Goal: Information Seeking & Learning: Learn about a topic

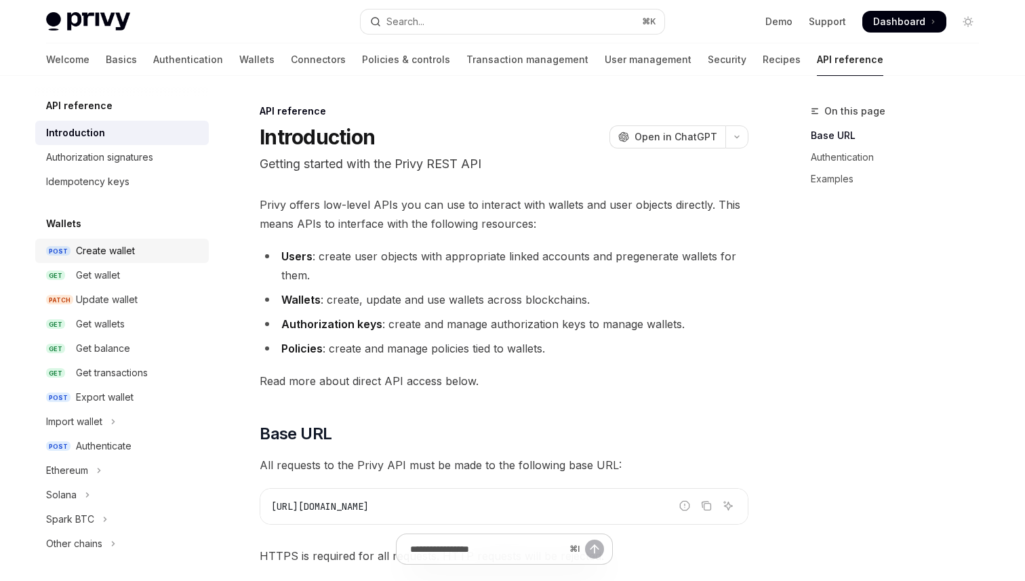
click at [108, 250] on div "Create wallet" at bounding box center [105, 251] width 59 height 16
type textarea "*"
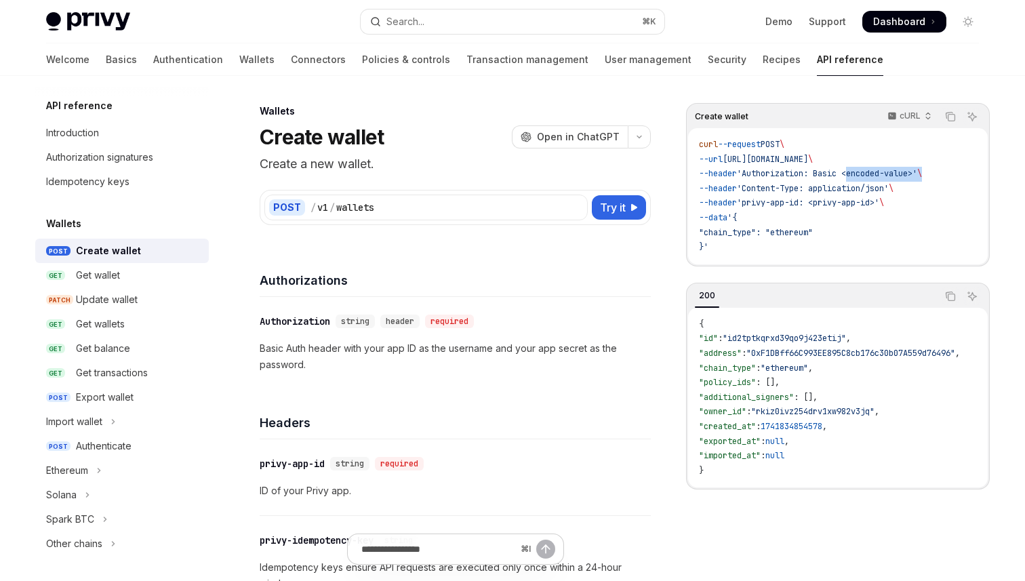
drag, startPoint x: 860, startPoint y: 176, endPoint x: 942, endPoint y: 176, distance: 82.0
click at [922, 176] on span "--header 'Authorization: Basic <encoded-value>' \" at bounding box center [810, 173] width 223 height 11
click at [511, 24] on button "Search... ⌘ K" at bounding box center [513, 21] width 304 height 24
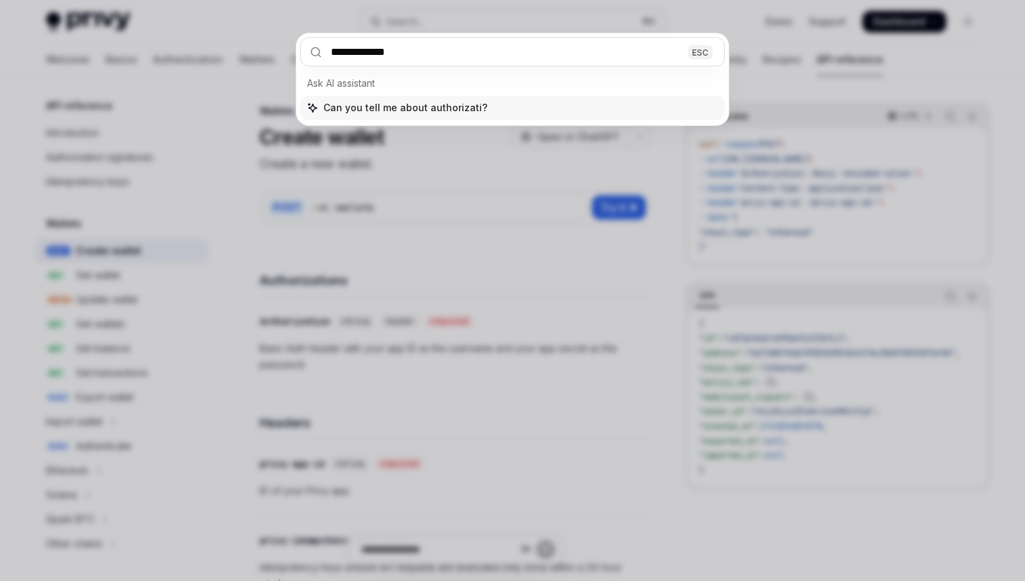
type input "**********"
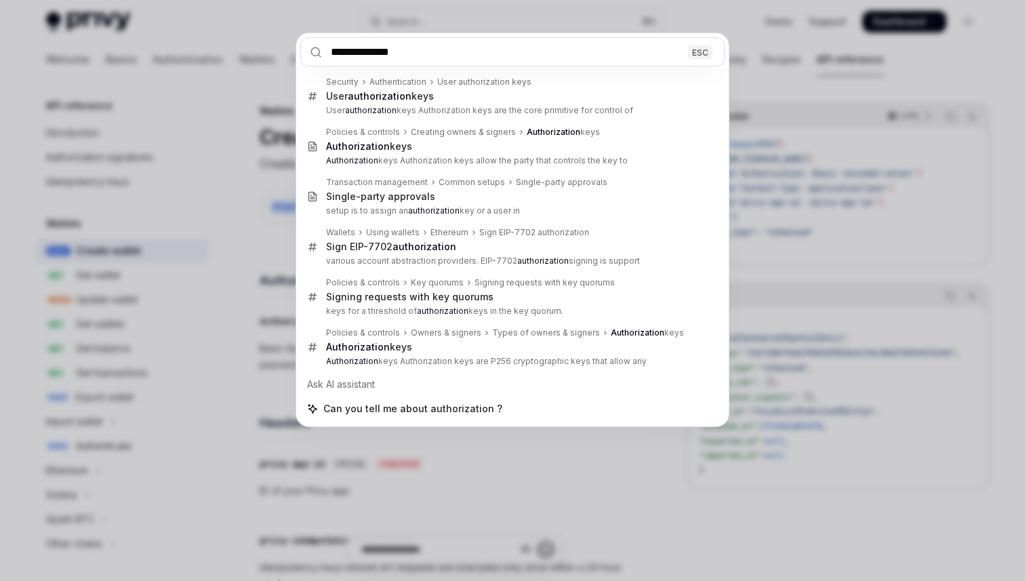
click at [483, 540] on div "**********" at bounding box center [512, 290] width 1025 height 581
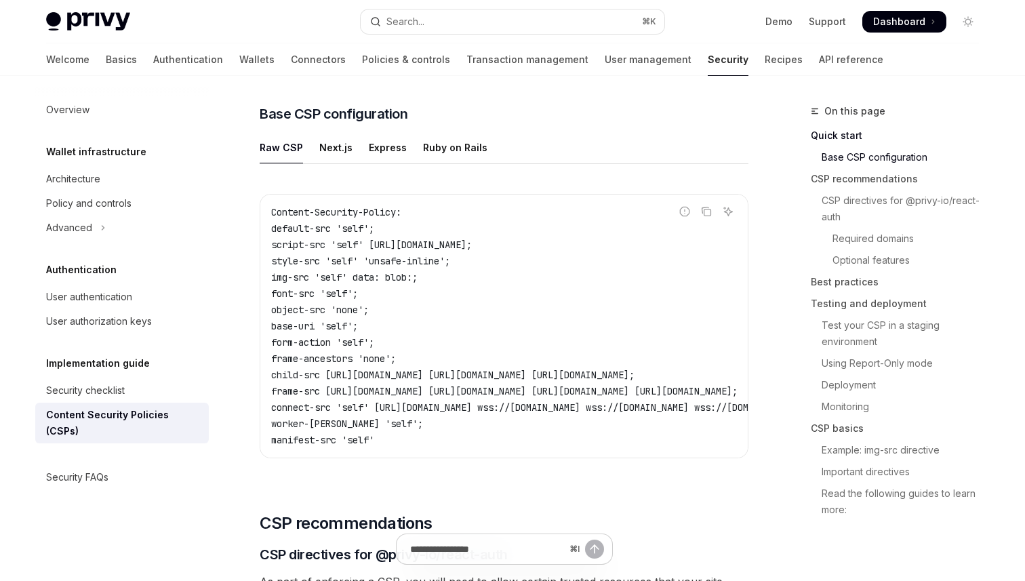
scroll to position [349, 0]
click at [312, 143] on ul "Raw CSP Next.js Express Ruby on Rails" at bounding box center [504, 147] width 489 height 33
click at [333, 145] on div "Next.js" at bounding box center [335, 147] width 33 height 32
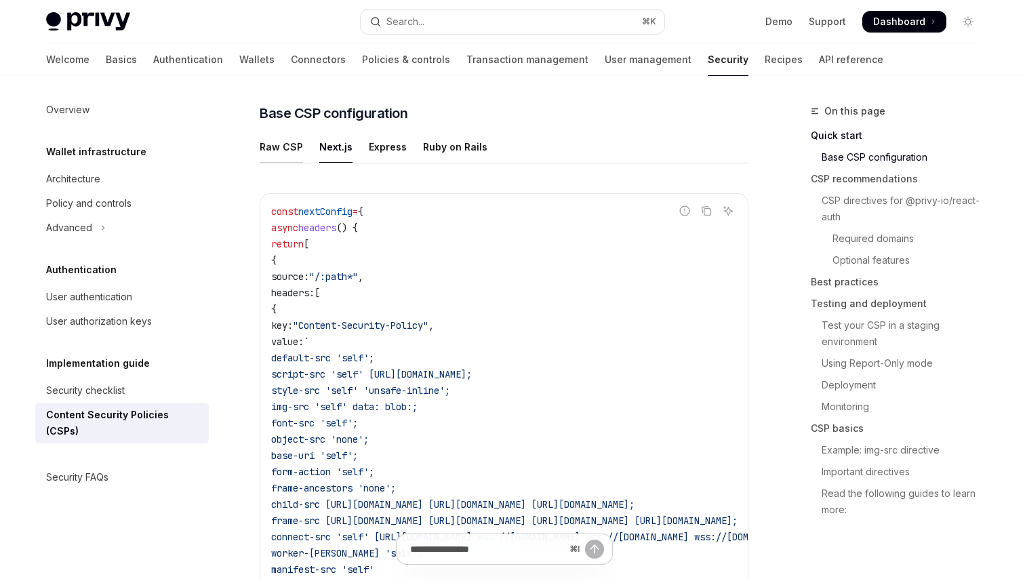
click at [291, 148] on div "Raw CSP" at bounding box center [281, 147] width 43 height 32
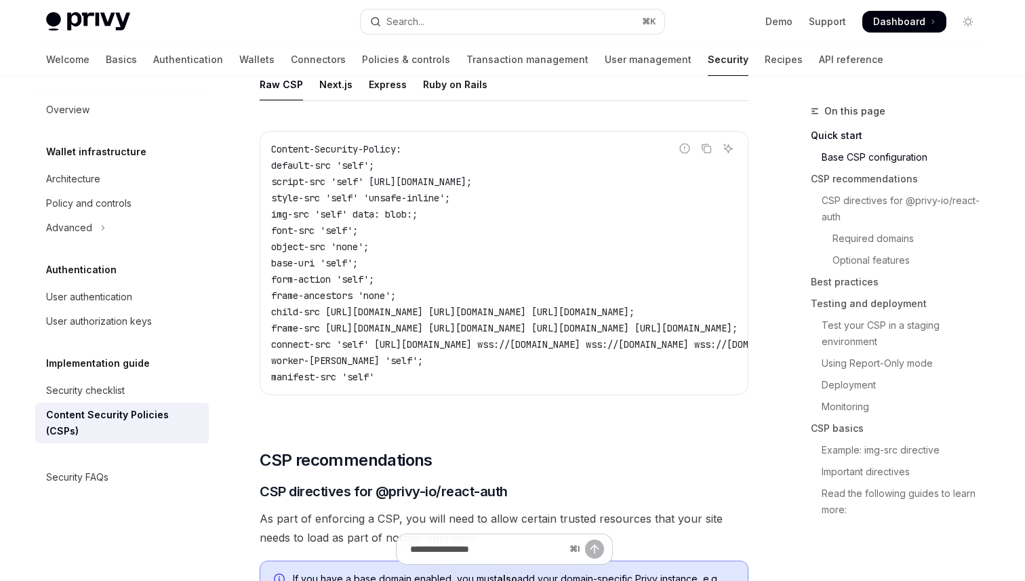
scroll to position [350, 0]
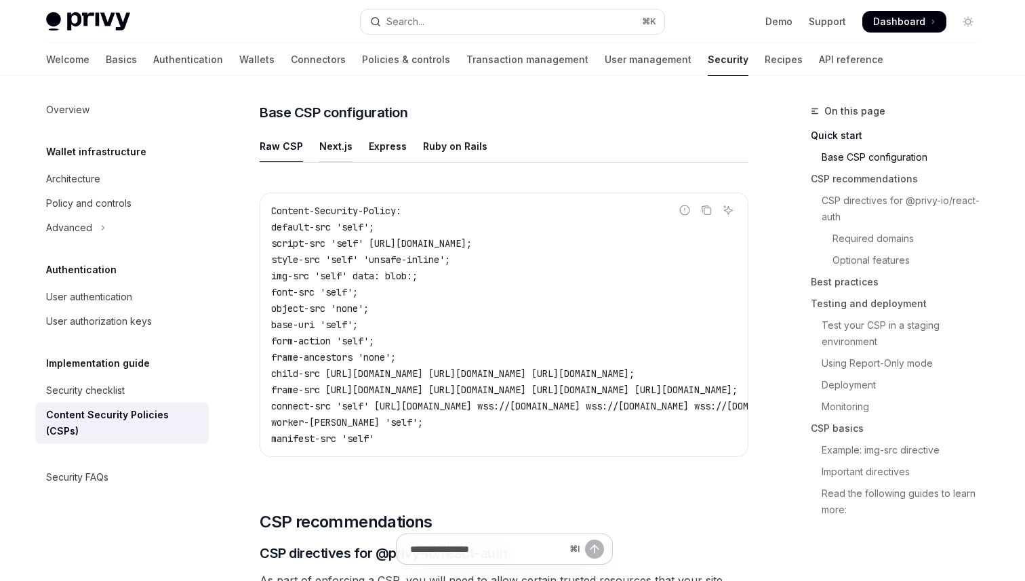
click at [334, 142] on div "Next.js" at bounding box center [335, 146] width 33 height 32
type textarea "*"
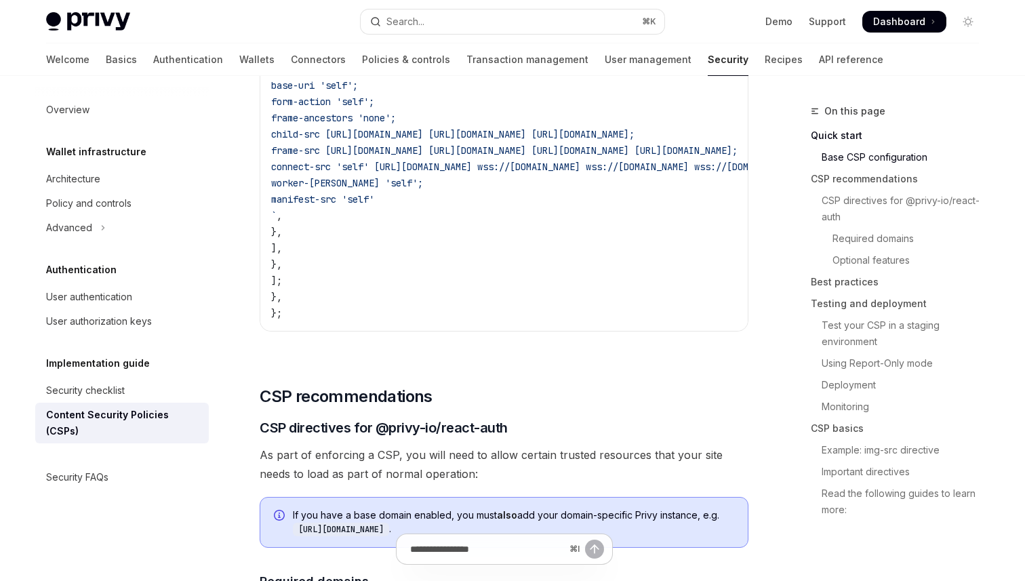
scroll to position [917, 0]
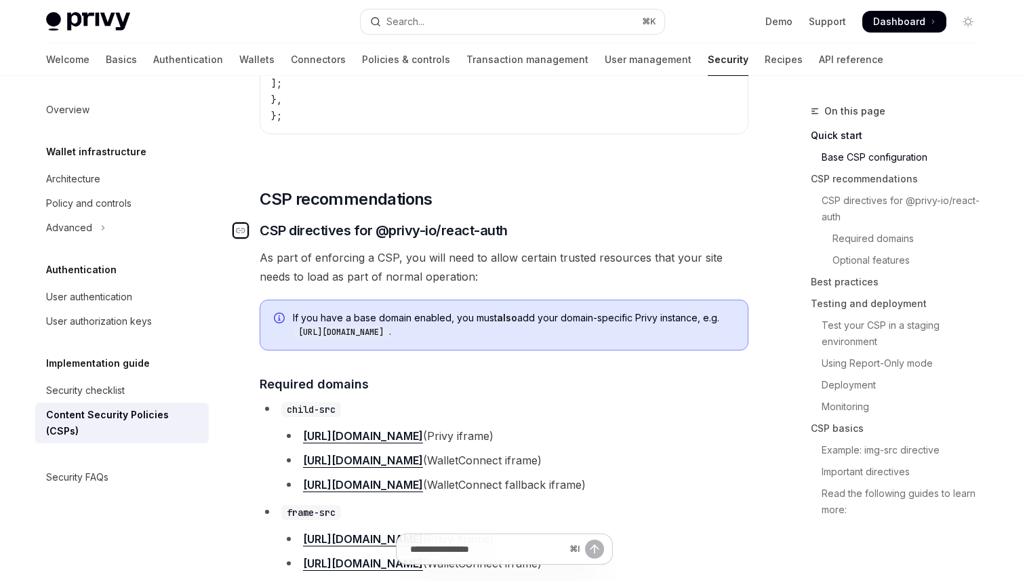
click at [237, 233] on icon "Navigate to header" at bounding box center [240, 230] width 9 height 8
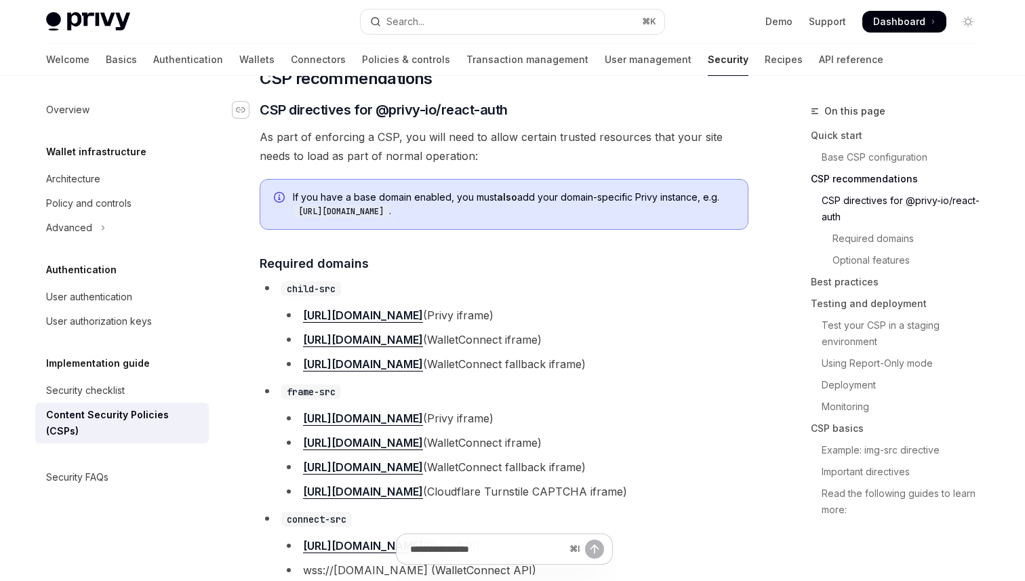
scroll to position [1039, 0]
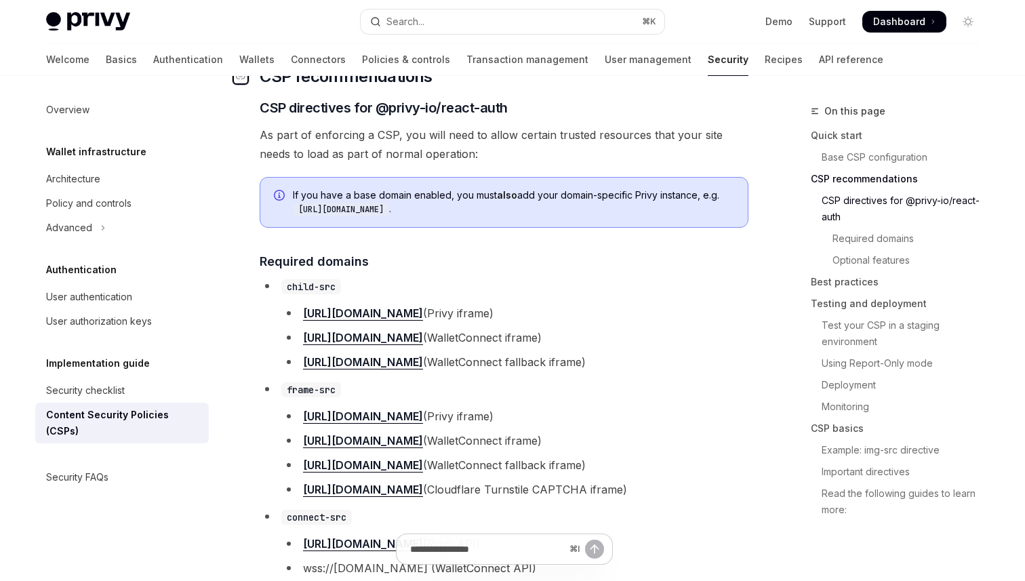
click at [238, 79] on icon "Navigate to header" at bounding box center [240, 76] width 9 height 5
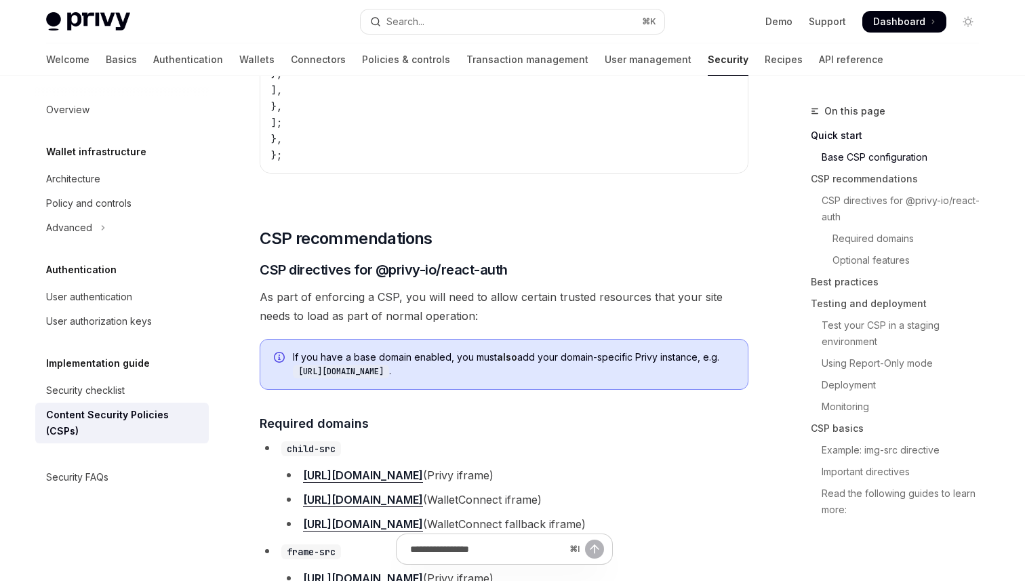
scroll to position [1029, 0]
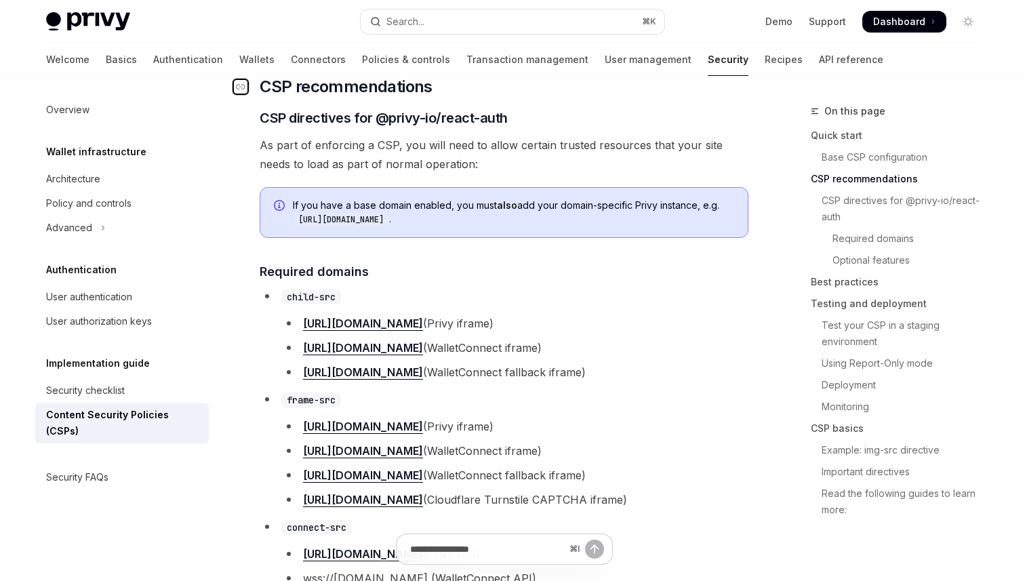
click at [237, 91] on icon "Navigate to header" at bounding box center [240, 87] width 9 height 8
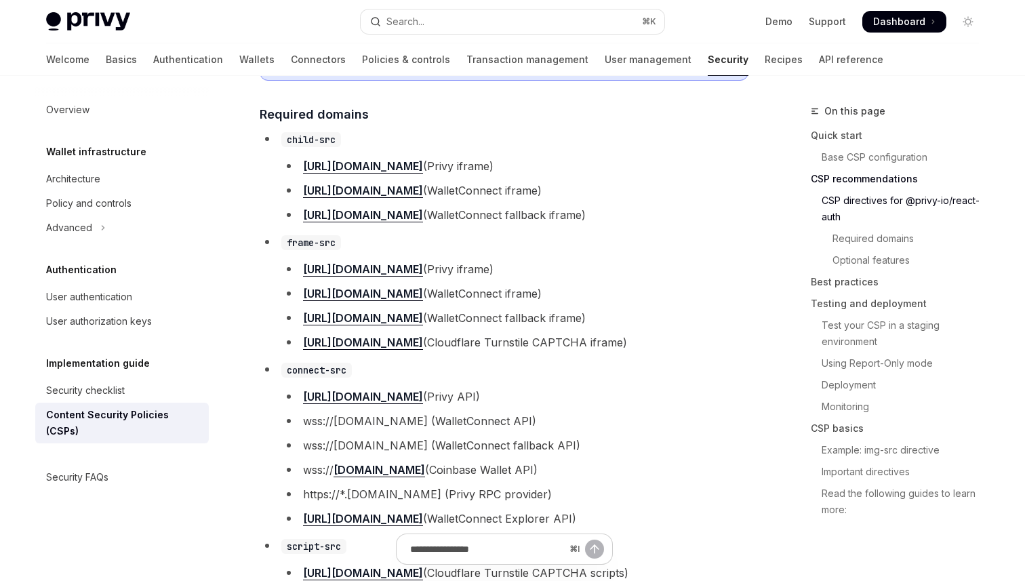
scroll to position [1185, 0]
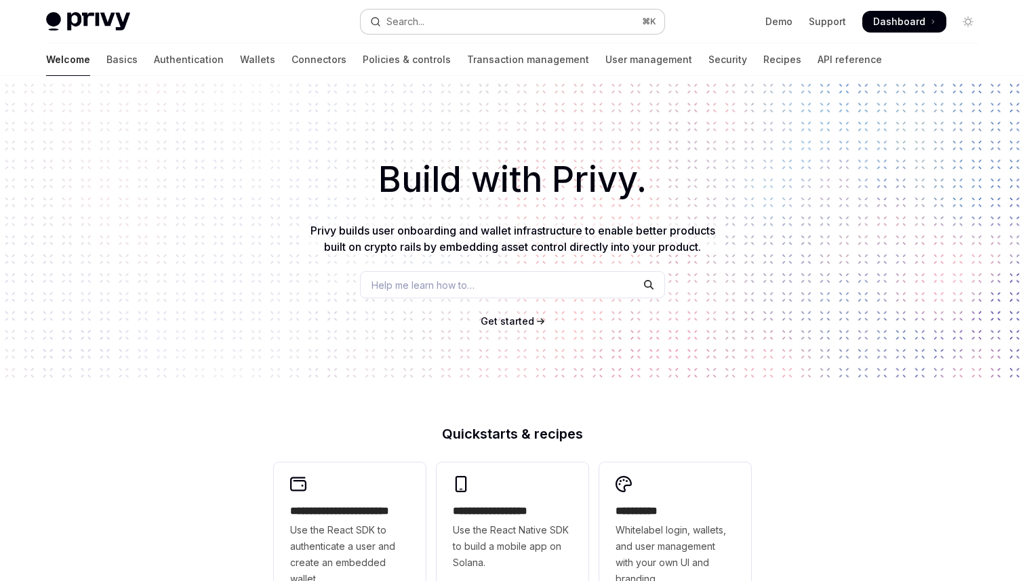
click at [414, 25] on div "Search..." at bounding box center [405, 22] width 38 height 16
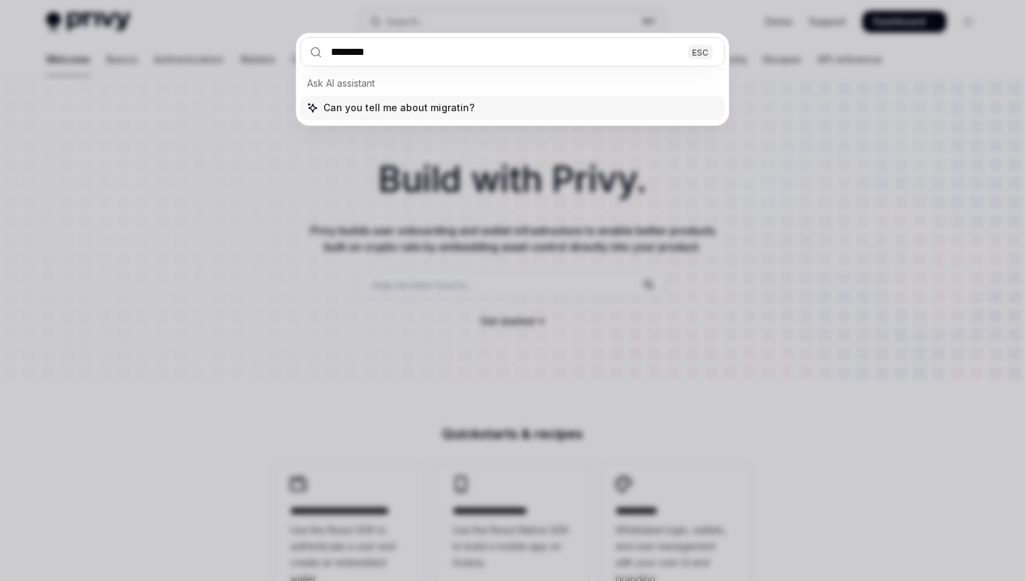
type input "*********"
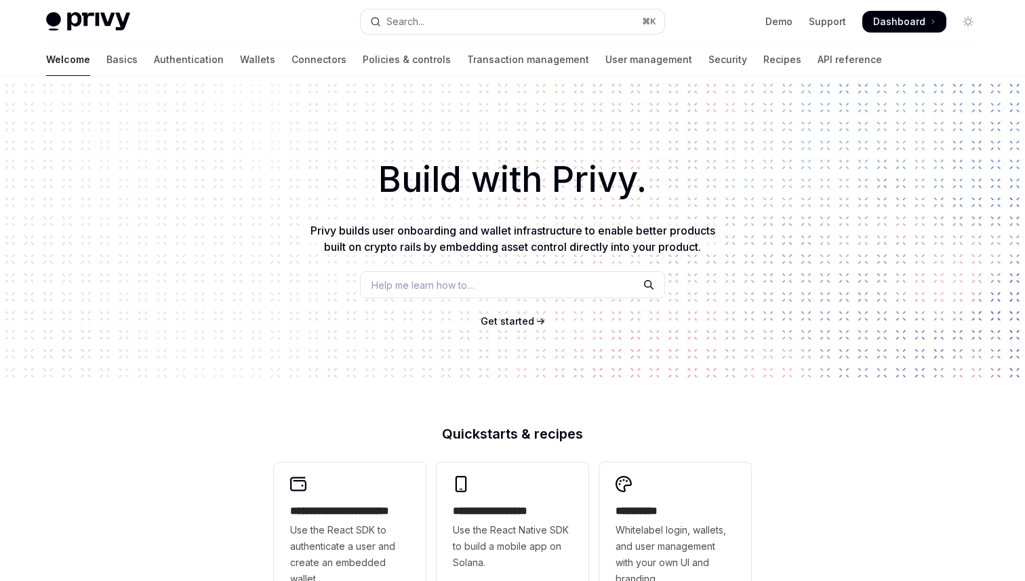
type textarea "*"
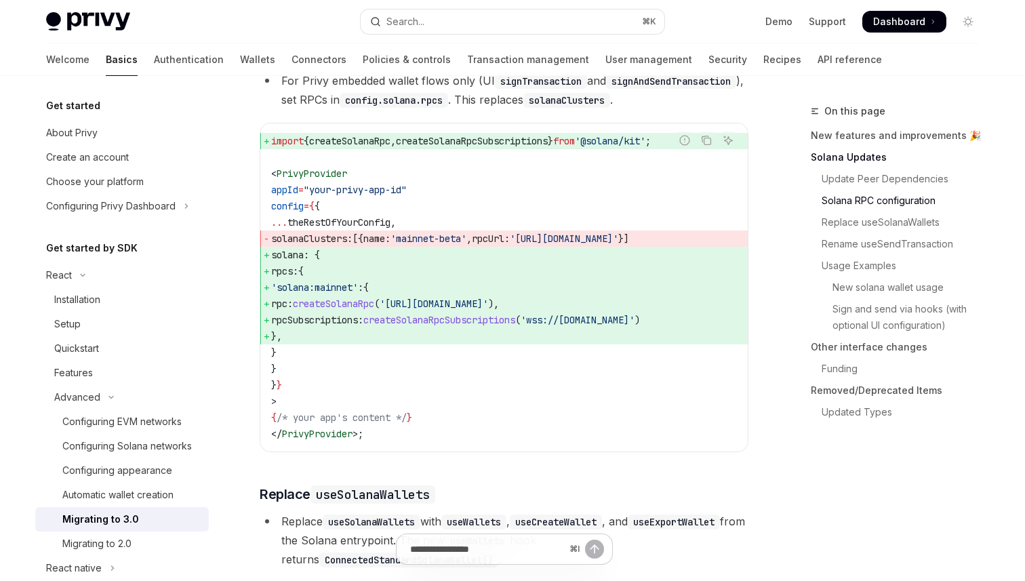
scroll to position [863, 0]
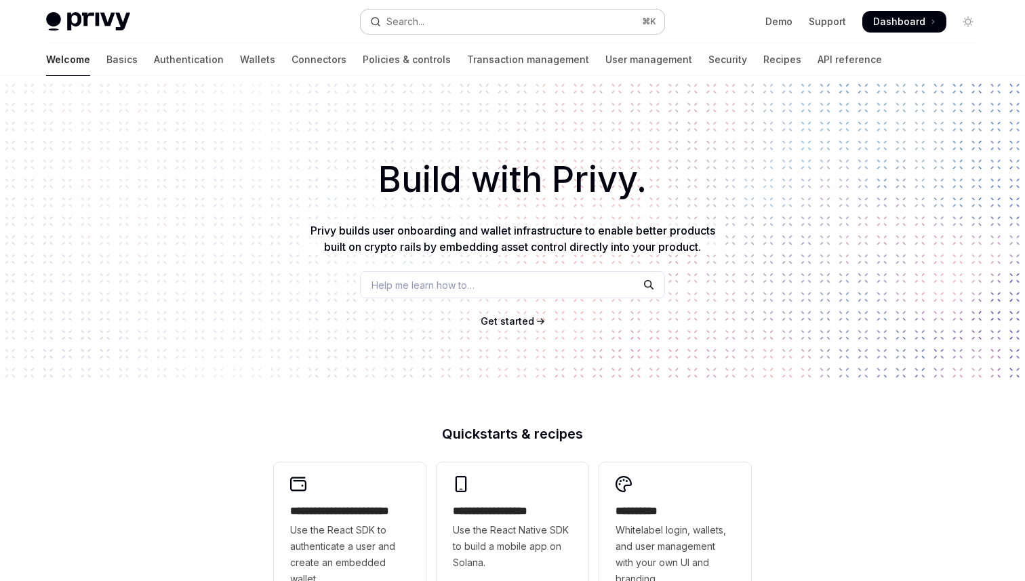
click at [466, 28] on button "Search... ⌘ K" at bounding box center [513, 21] width 304 height 24
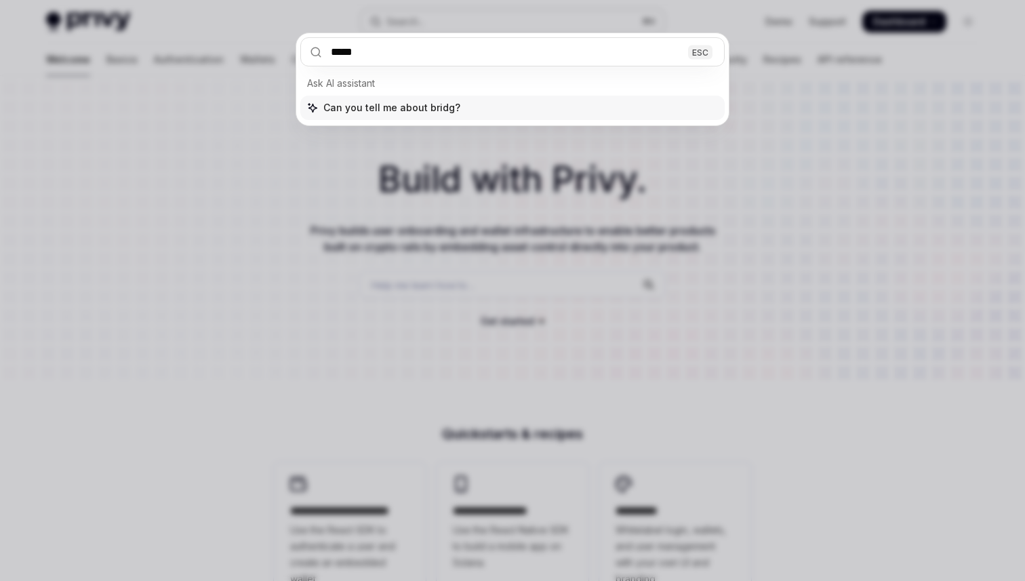
type input "******"
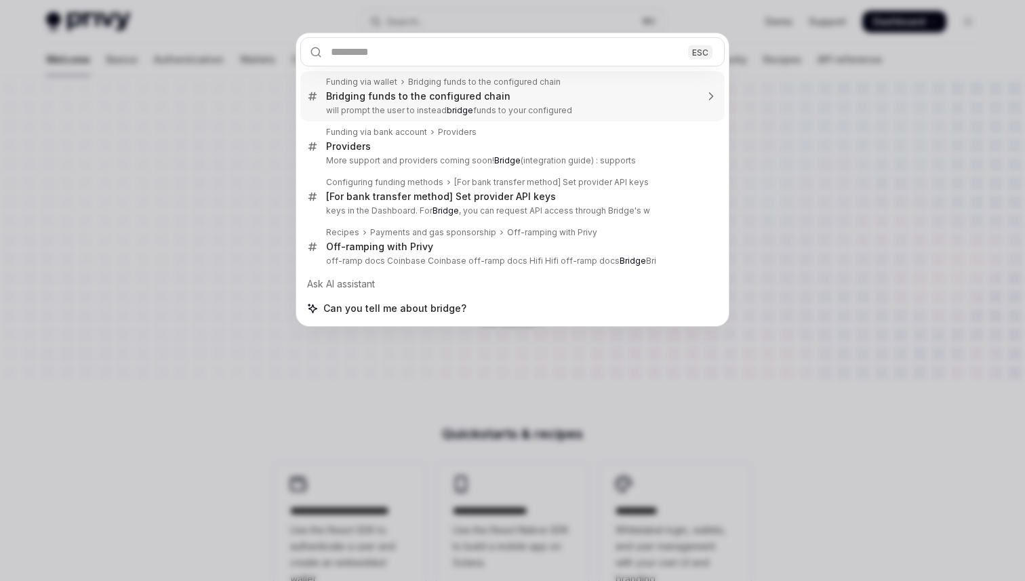
type textarea "*"
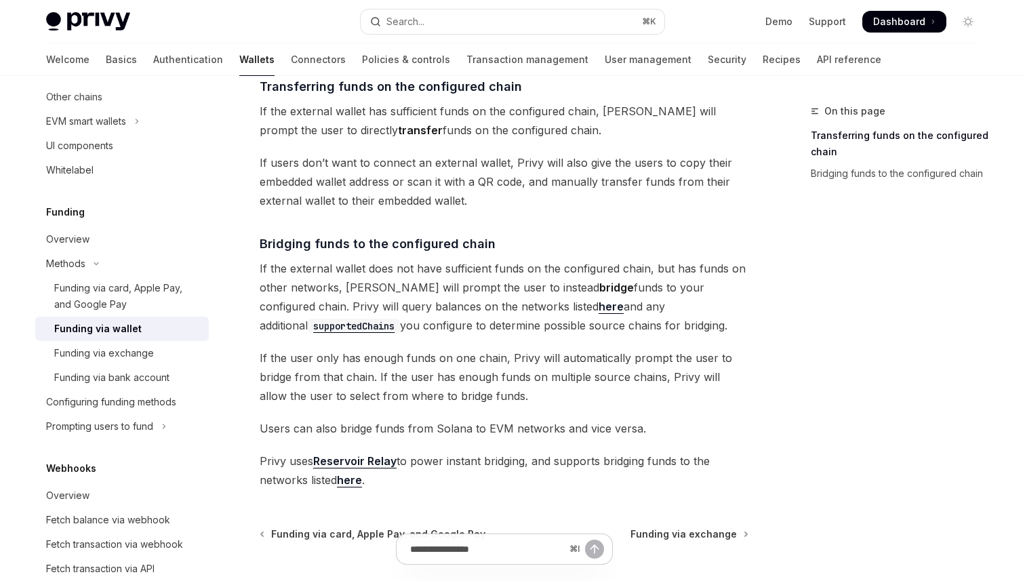
scroll to position [356, 0]
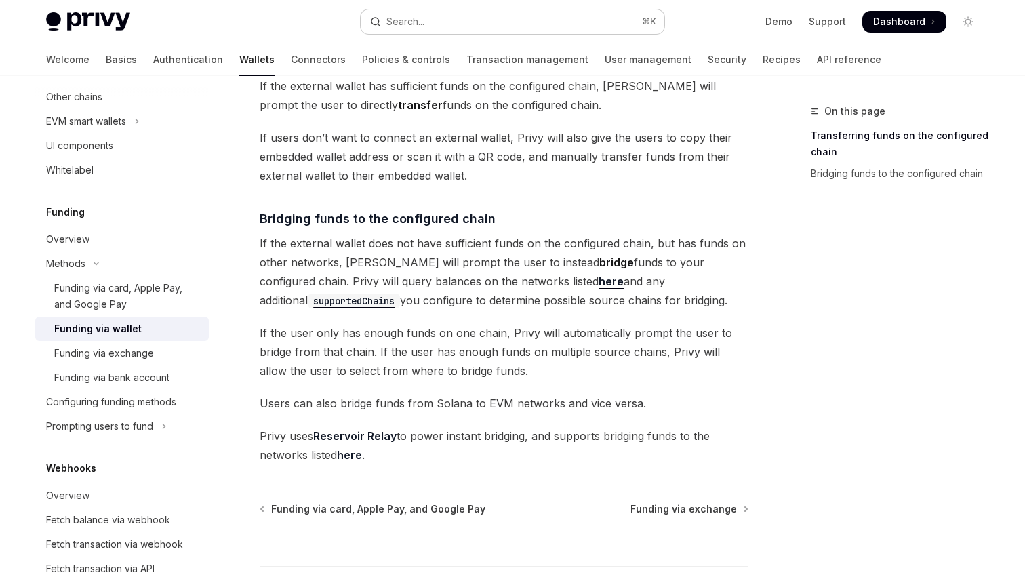
click at [460, 15] on button "Search... ⌘ K" at bounding box center [513, 21] width 304 height 24
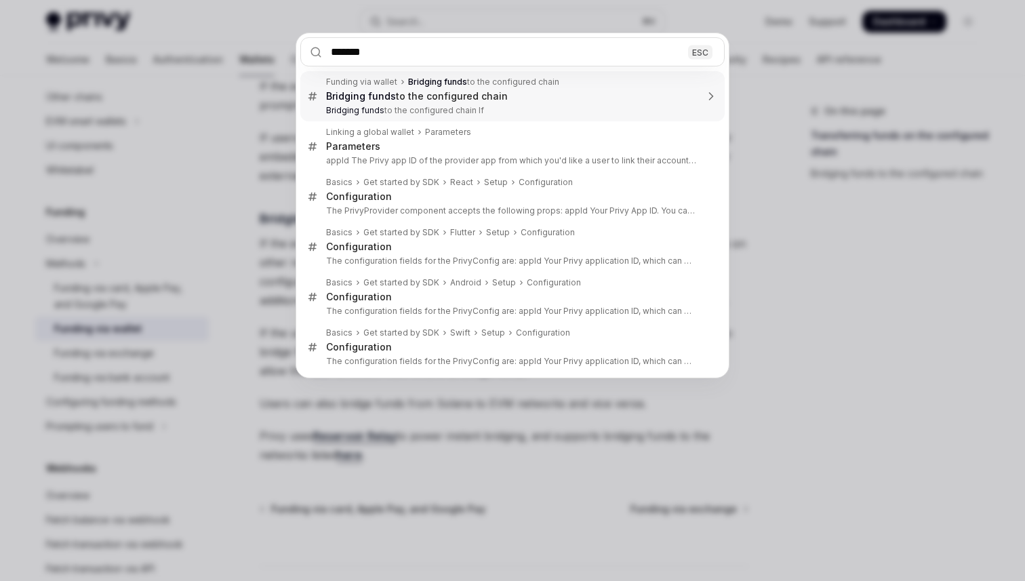
type input "********"
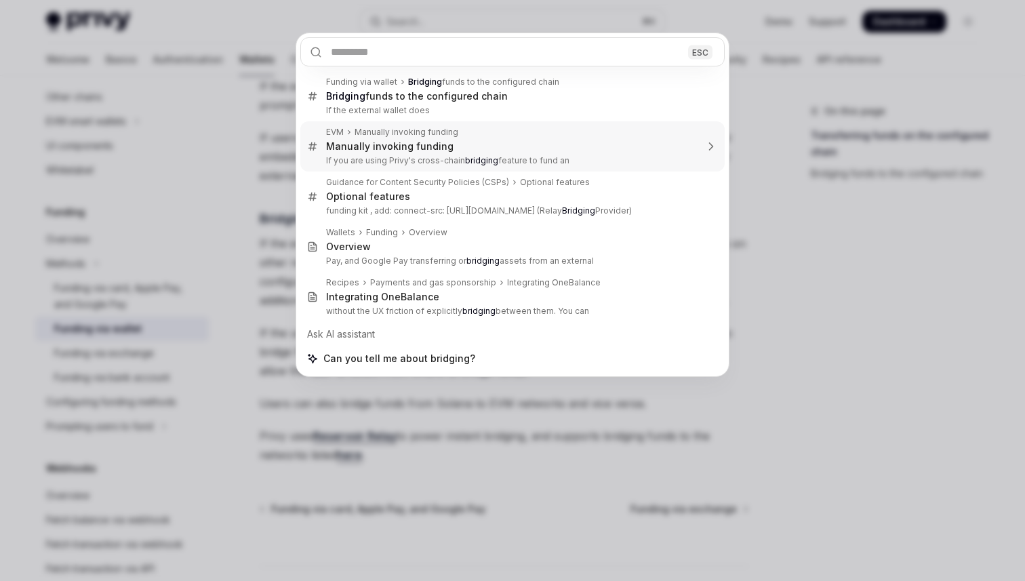
type textarea "*"
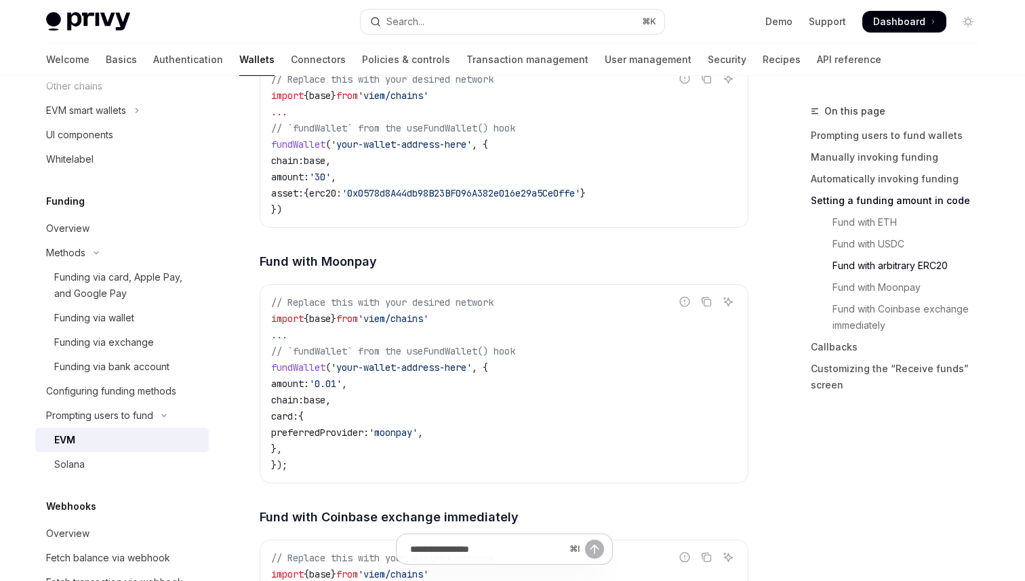
scroll to position [2351, 0]
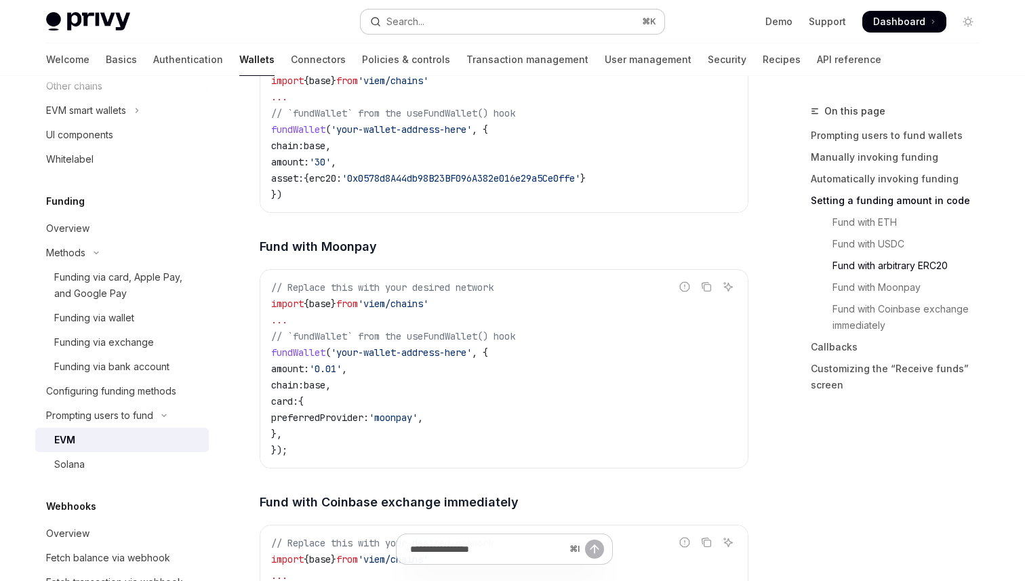
click at [399, 26] on div "Search..." at bounding box center [405, 22] width 38 height 16
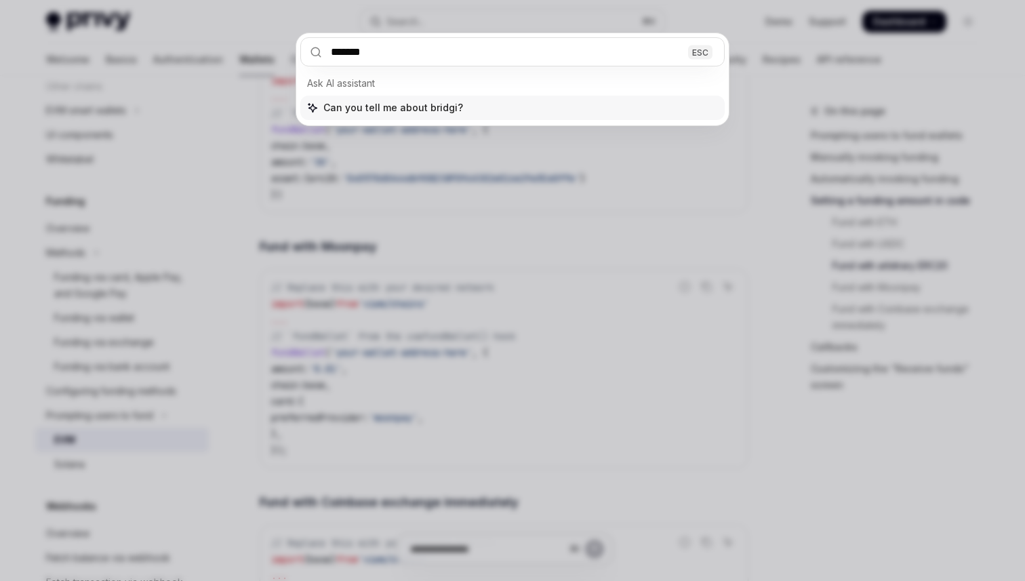
type input "********"
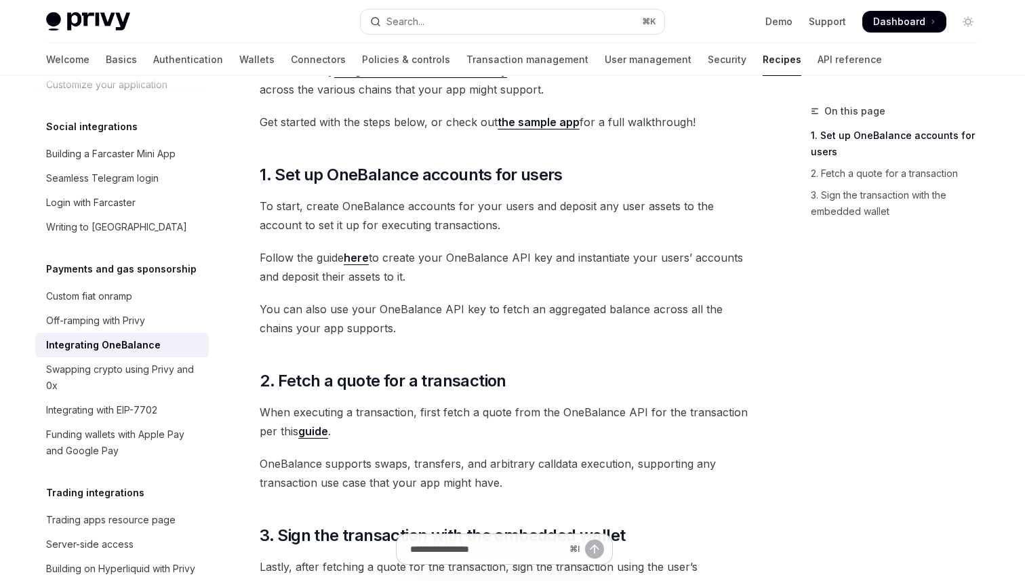
scroll to position [210, 0]
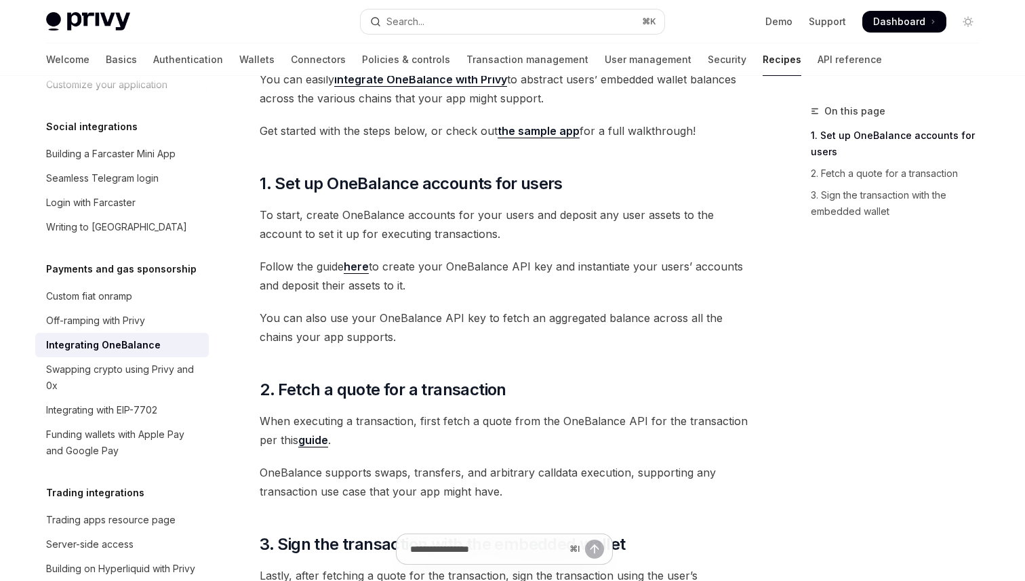
click at [71, 30] on img at bounding box center [88, 21] width 84 height 19
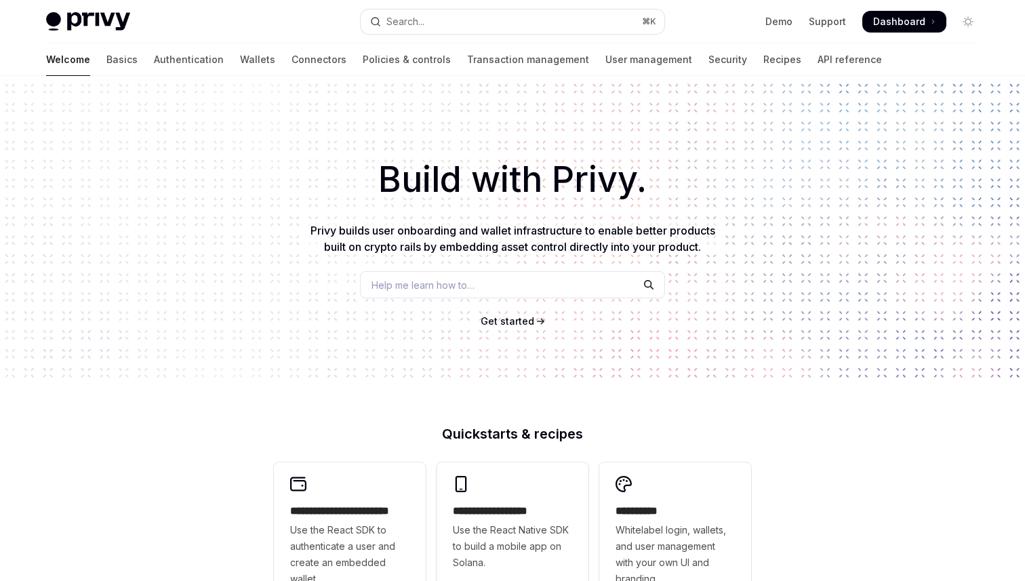
click at [71, 30] on img at bounding box center [88, 21] width 84 height 19
type textarea "*"
click at [487, 26] on button "Search... ⌘ K" at bounding box center [513, 21] width 304 height 24
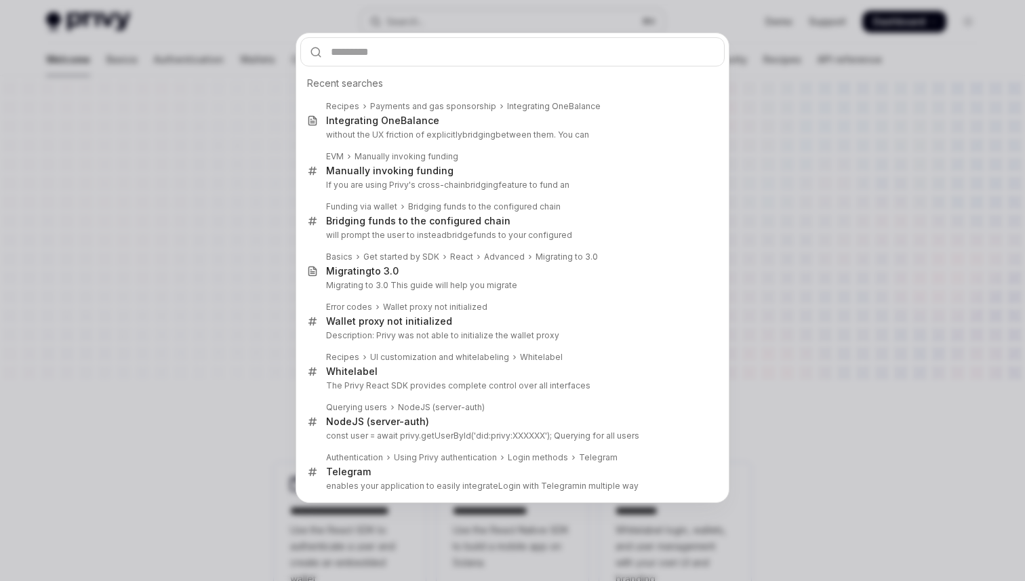
type input "*"
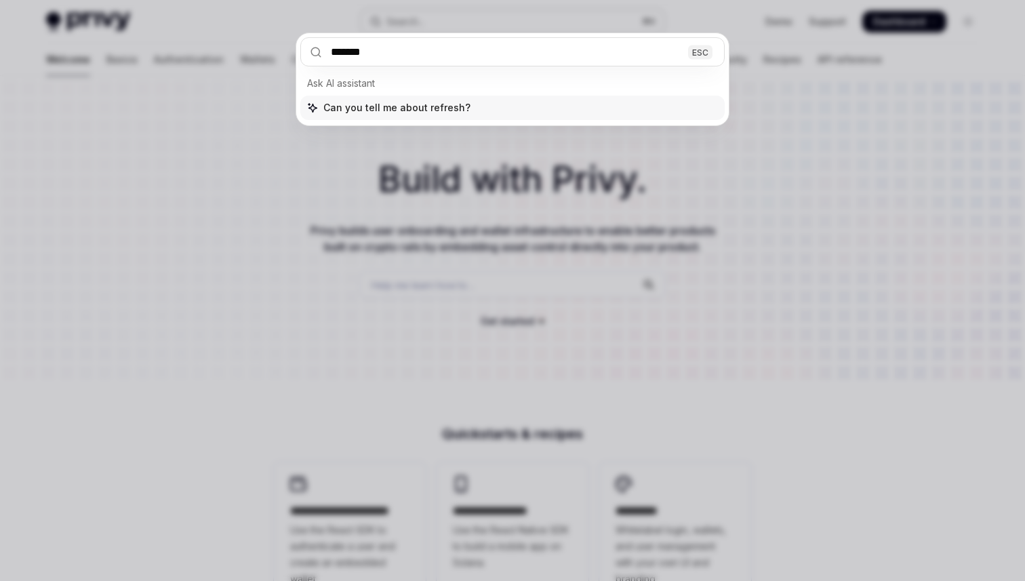
type input "*******"
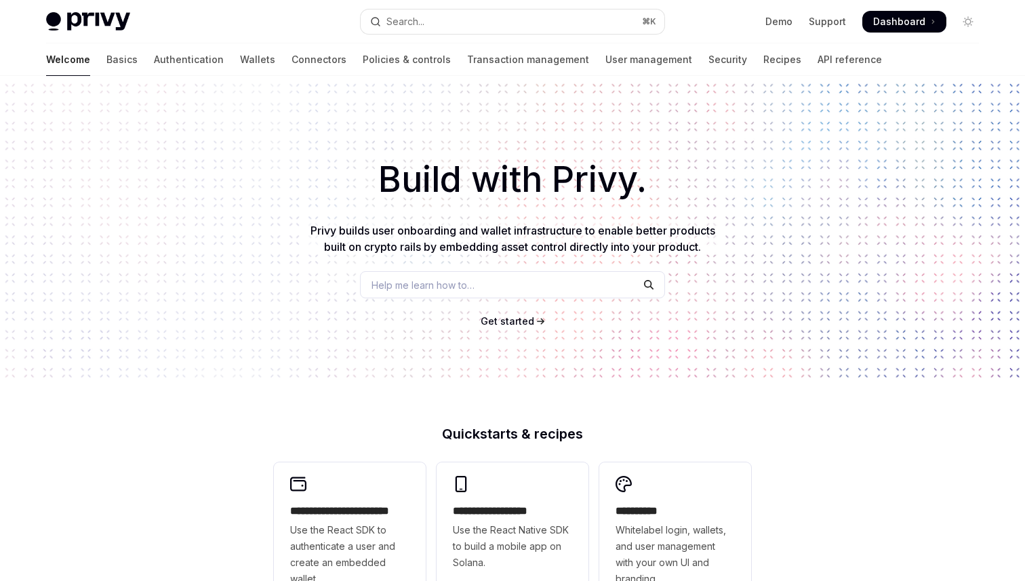
type textarea "*"
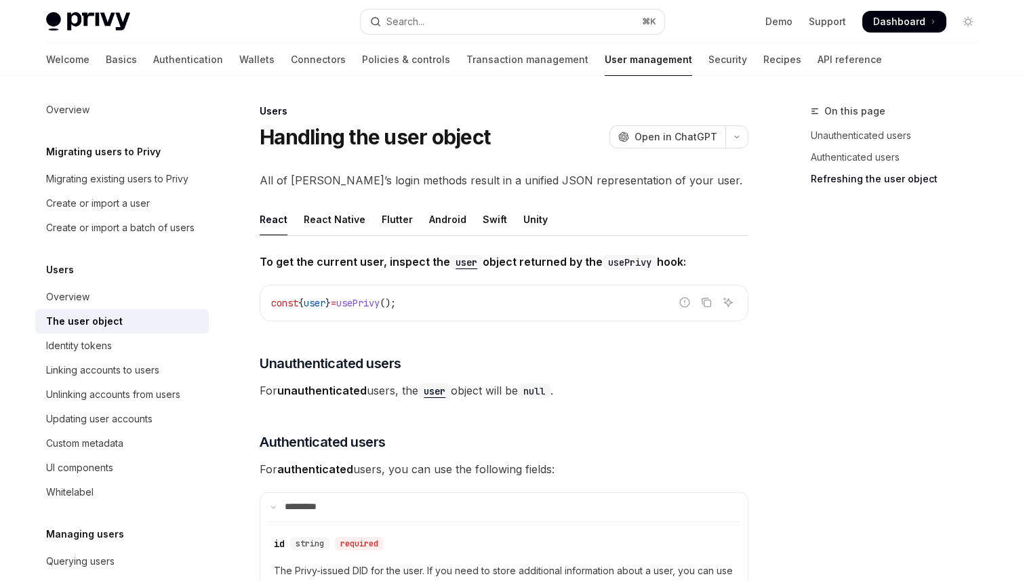
scroll to position [1793, 0]
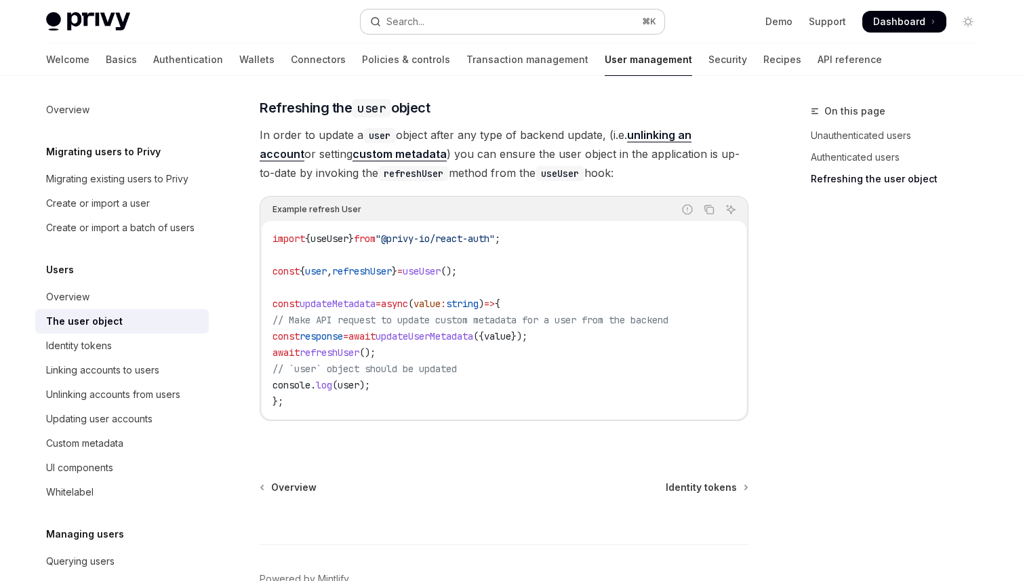
click at [449, 18] on button "Search... ⌘ K" at bounding box center [513, 21] width 304 height 24
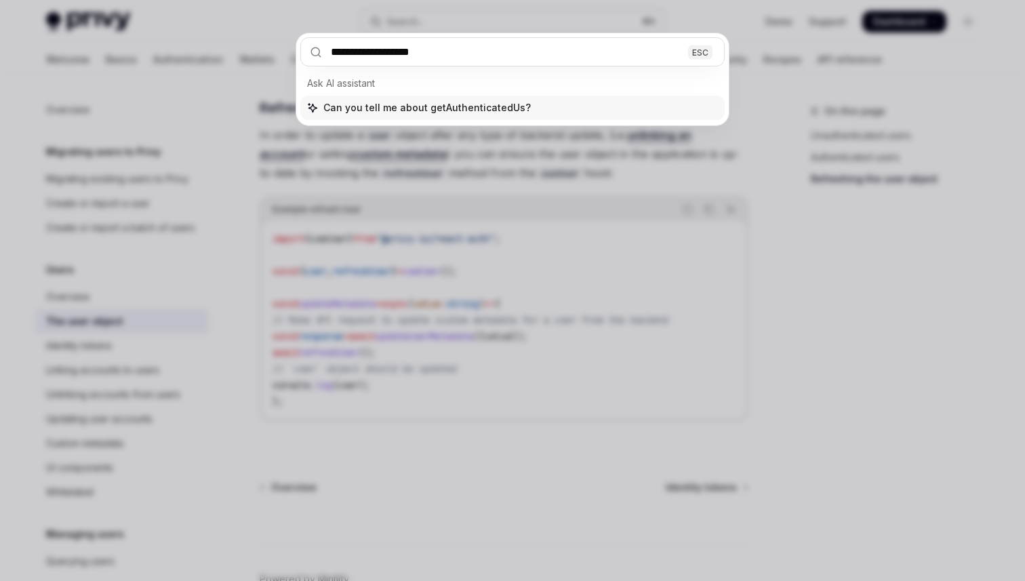
type input "**********"
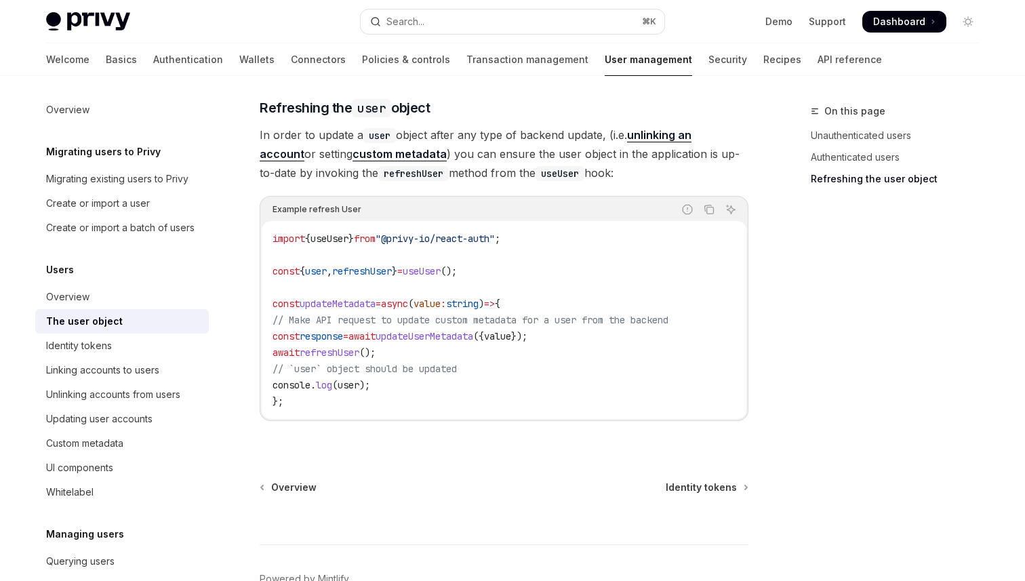
type textarea "*"
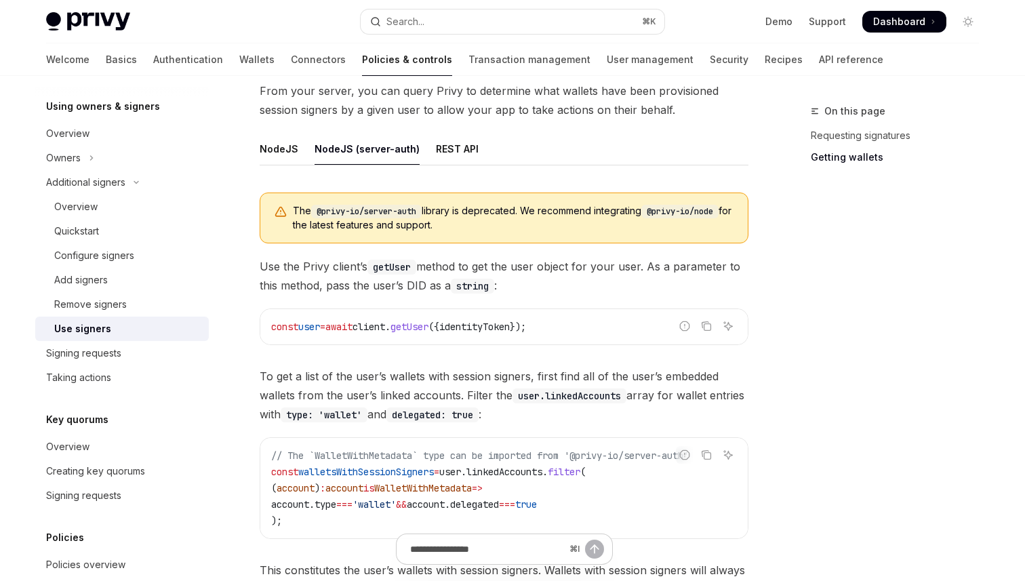
scroll to position [496, 0]
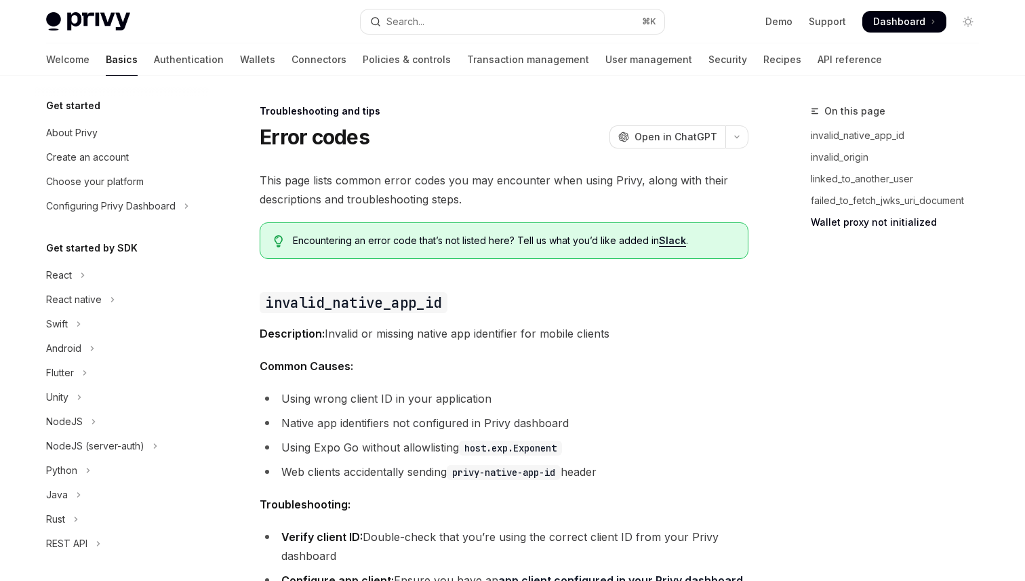
click at [396, 23] on div "Search..." at bounding box center [405, 22] width 38 height 16
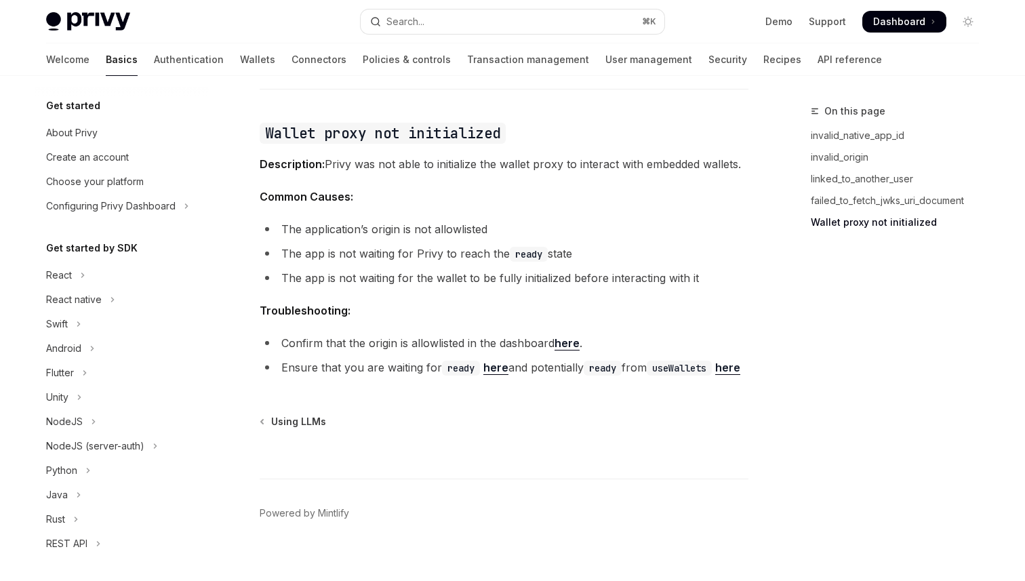
scroll to position [531, 0]
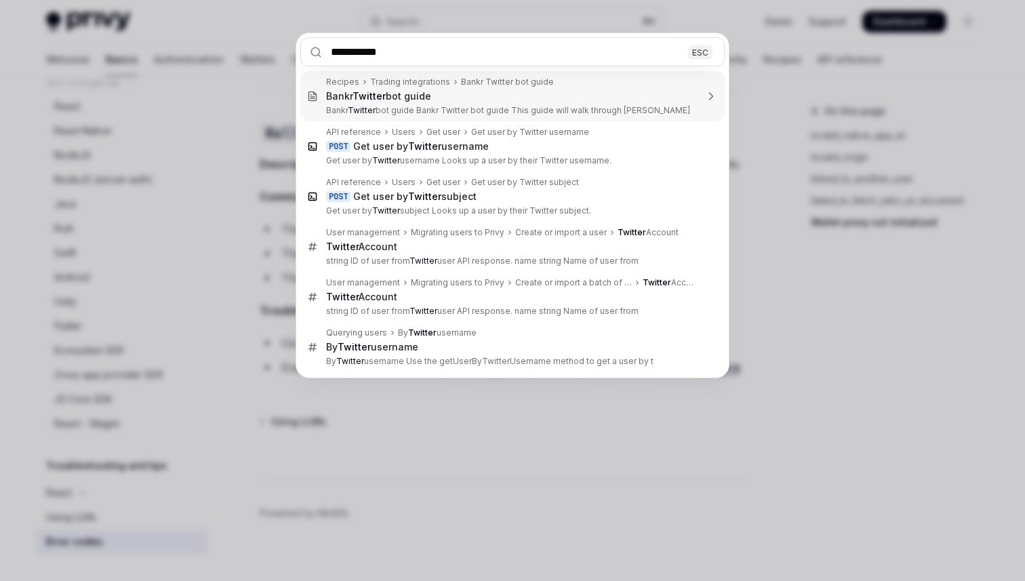
type input "**********"
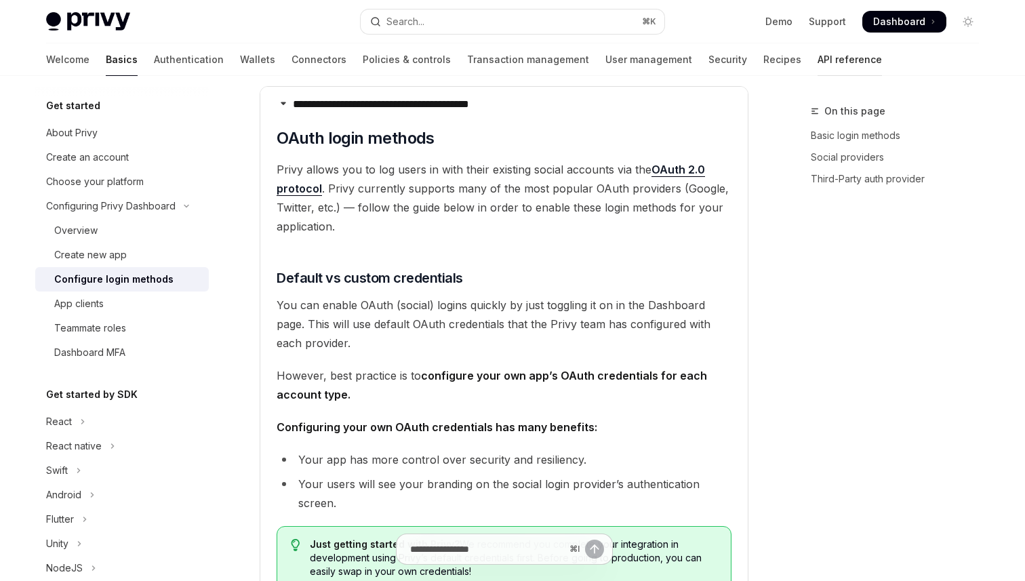
click at [818, 55] on link "API reference" at bounding box center [850, 59] width 64 height 33
type textarea "*"
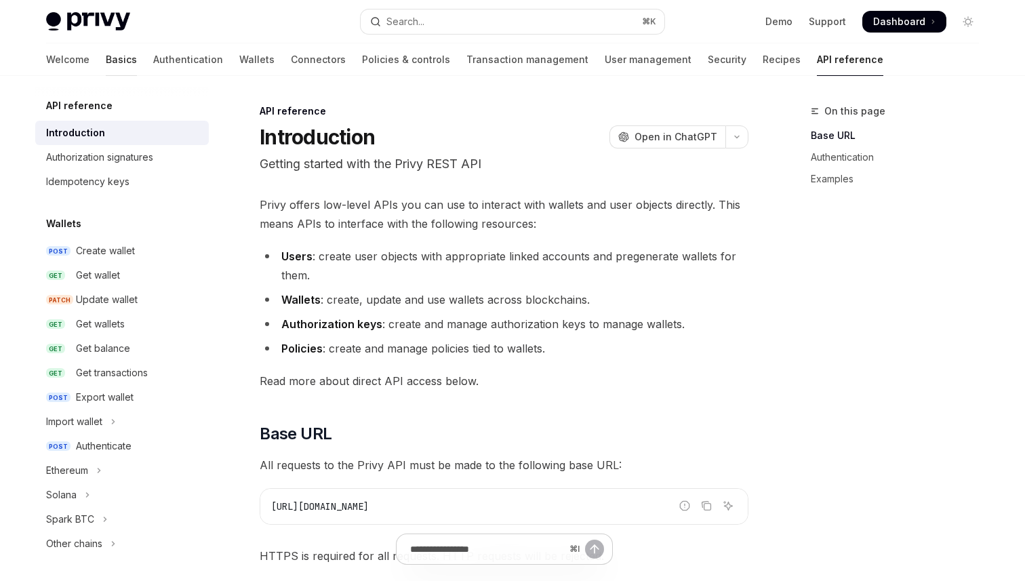
click at [106, 60] on link "Basics" at bounding box center [121, 59] width 31 height 33
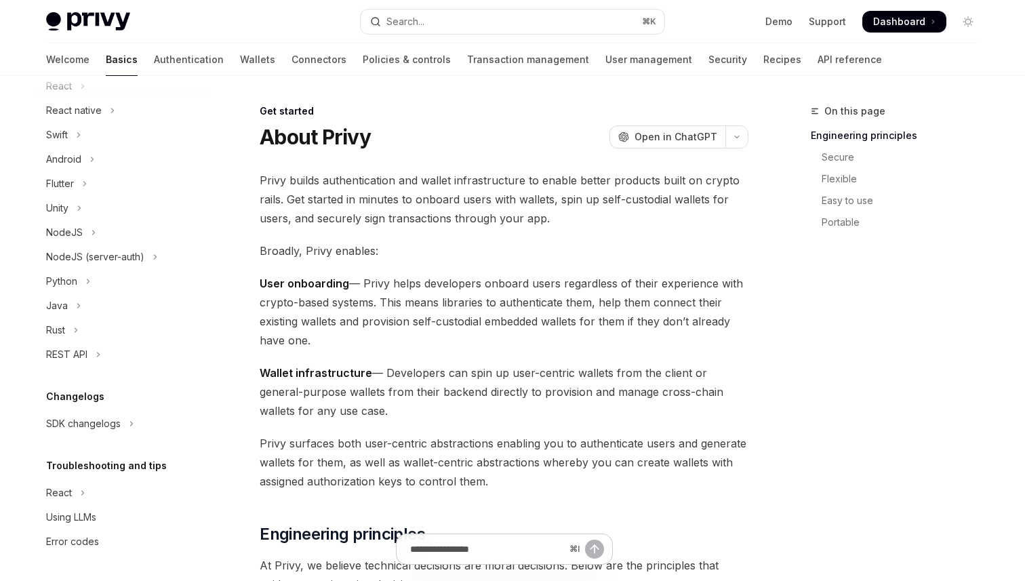
scroll to position [188, 0]
click at [111, 426] on div "SDK changelogs" at bounding box center [83, 425] width 75 height 16
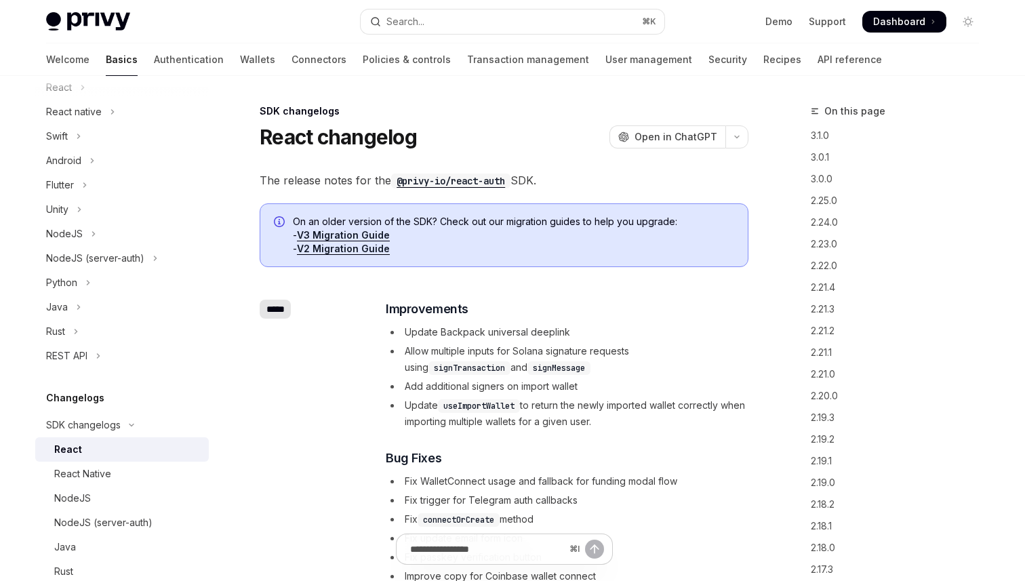
click at [107, 458] on link "React" at bounding box center [122, 449] width 174 height 24
type textarea "*"
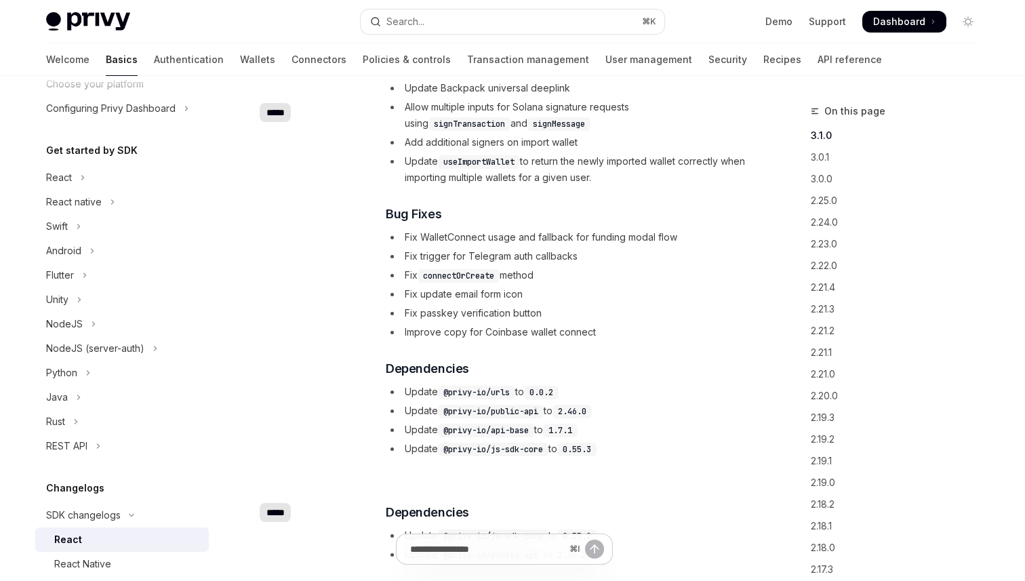
scroll to position [96, 0]
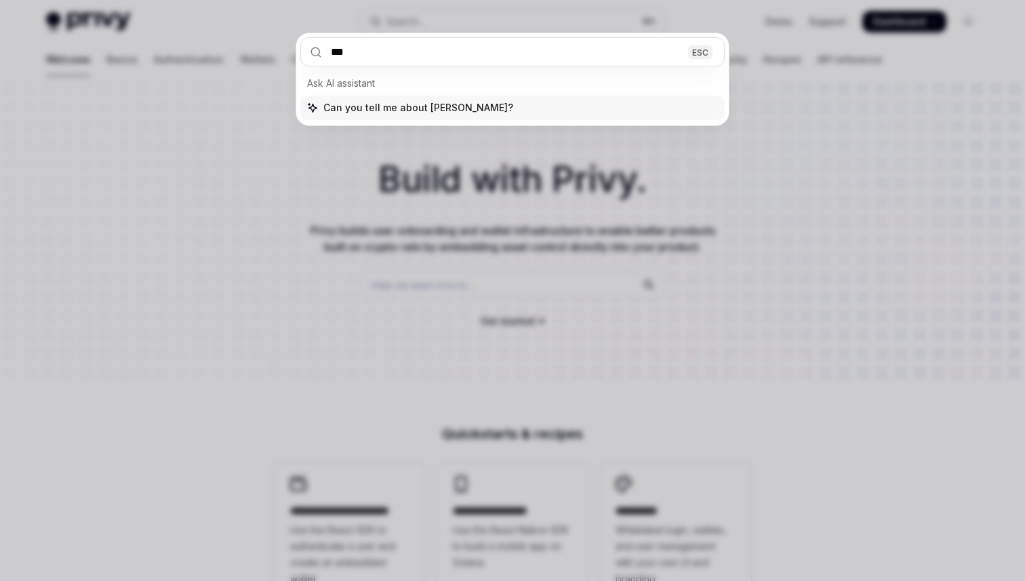
type input "****"
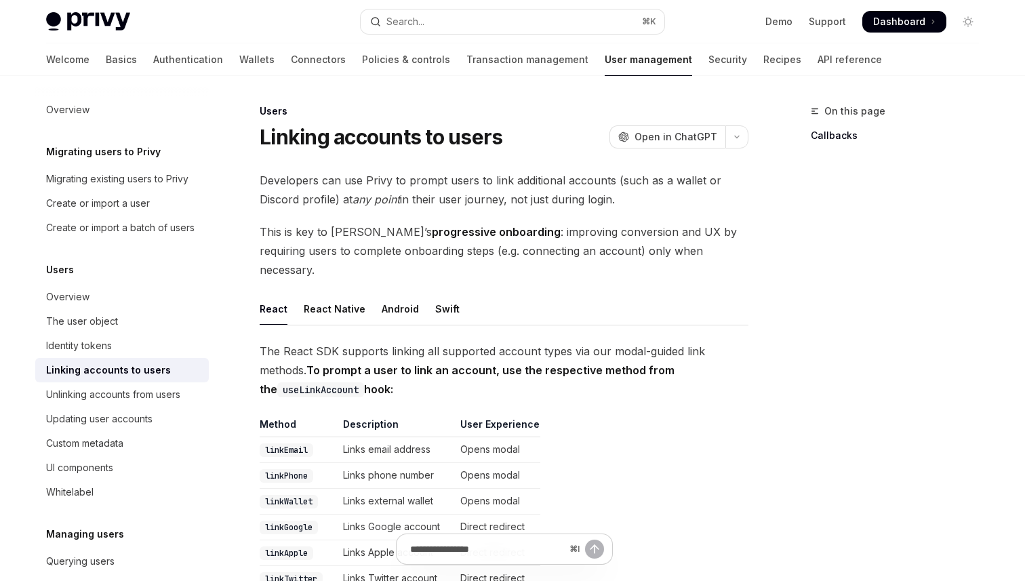
click at [114, 380] on link "Linking accounts to users" at bounding box center [122, 370] width 174 height 24
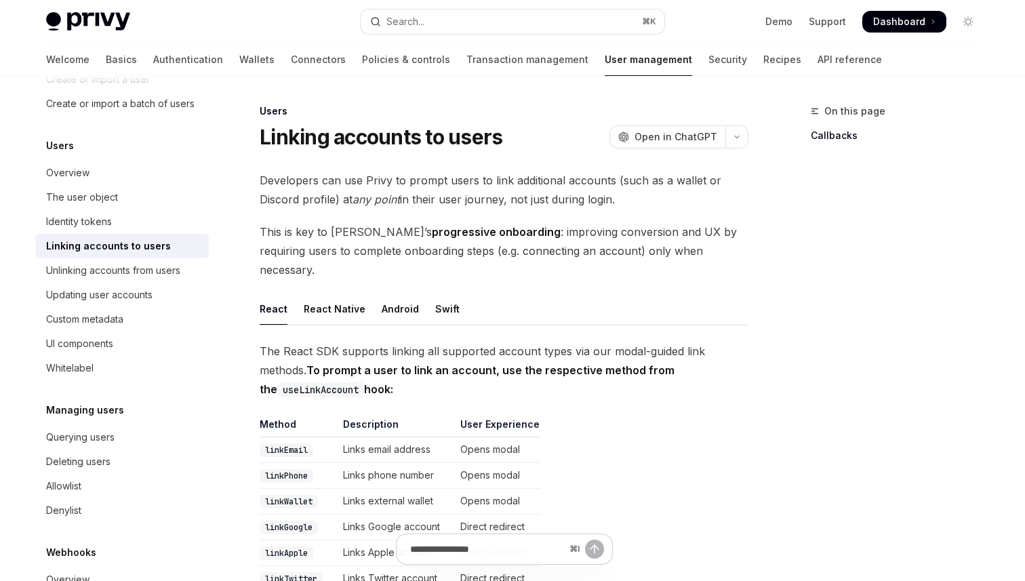
scroll to position [129, 0]
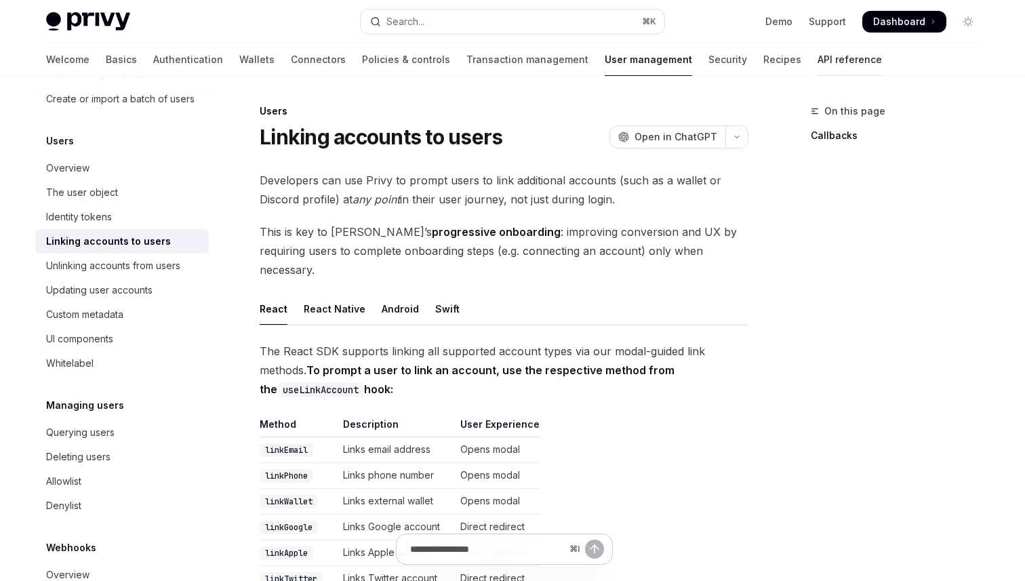
click at [818, 68] on link "API reference" at bounding box center [850, 59] width 64 height 33
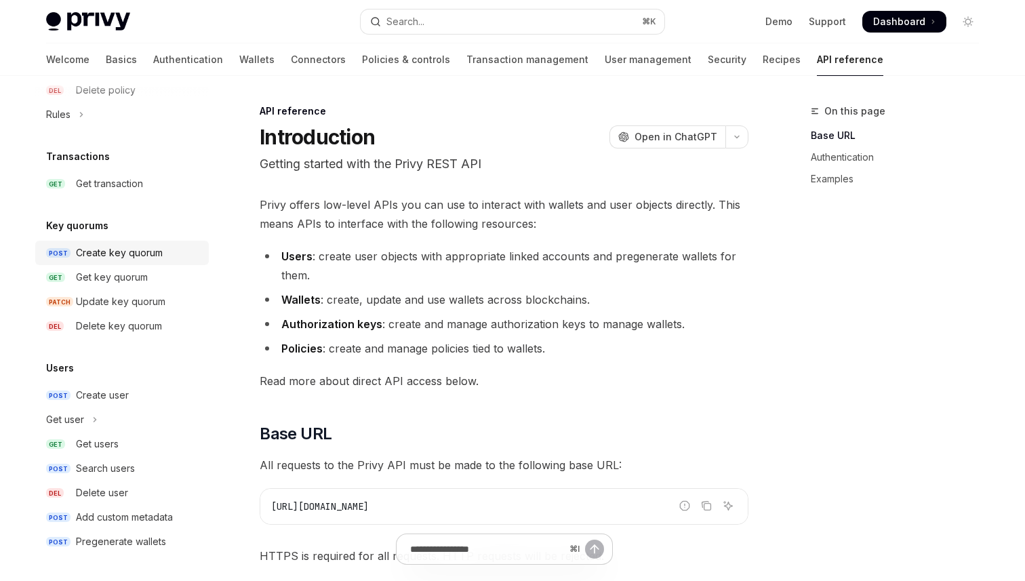
scroll to position [843, 0]
click at [104, 391] on div "Create user" at bounding box center [102, 396] width 53 height 16
type textarea "*"
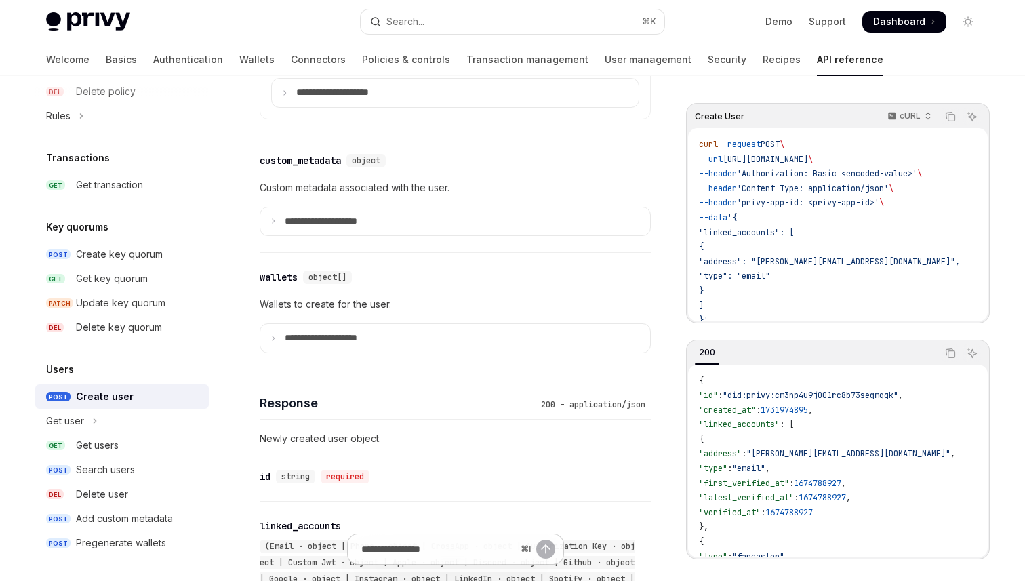
scroll to position [683, 0]
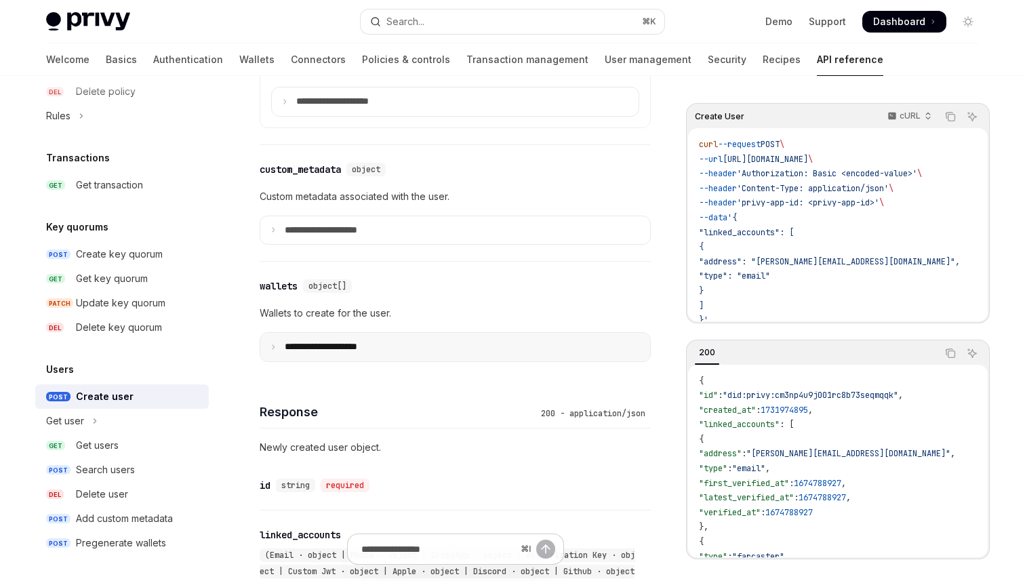
click at [346, 345] on p "**********" at bounding box center [332, 347] width 94 height 12
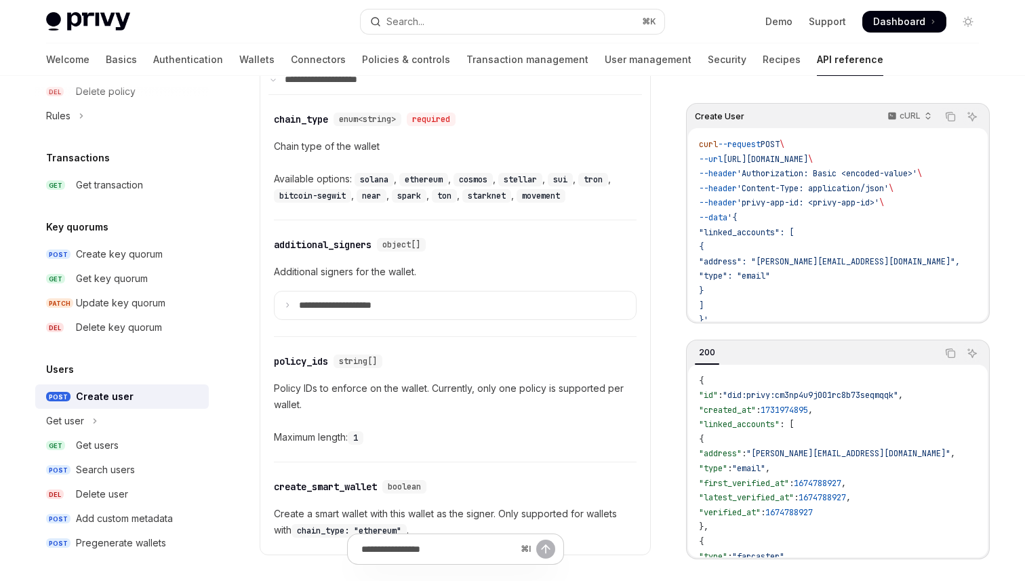
scroll to position [952, 0]
click at [436, 29] on button "Search... ⌘ K" at bounding box center [513, 21] width 304 height 24
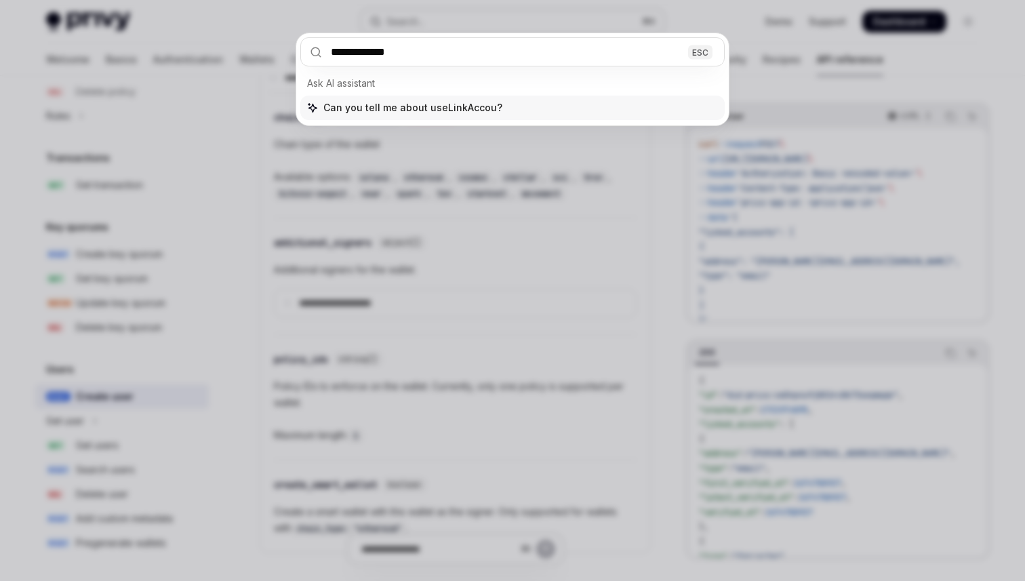
type input "**********"
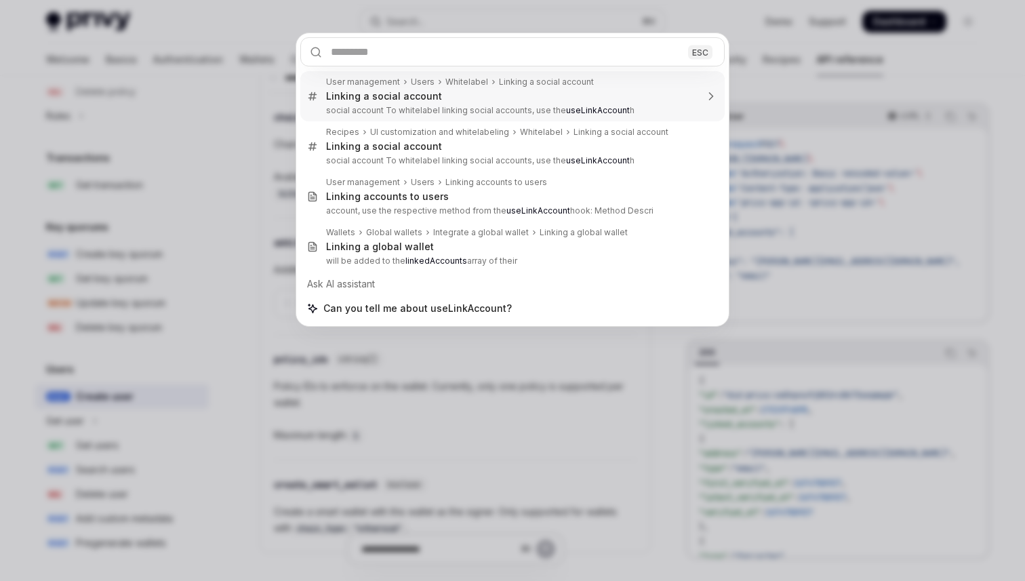
type textarea "*"
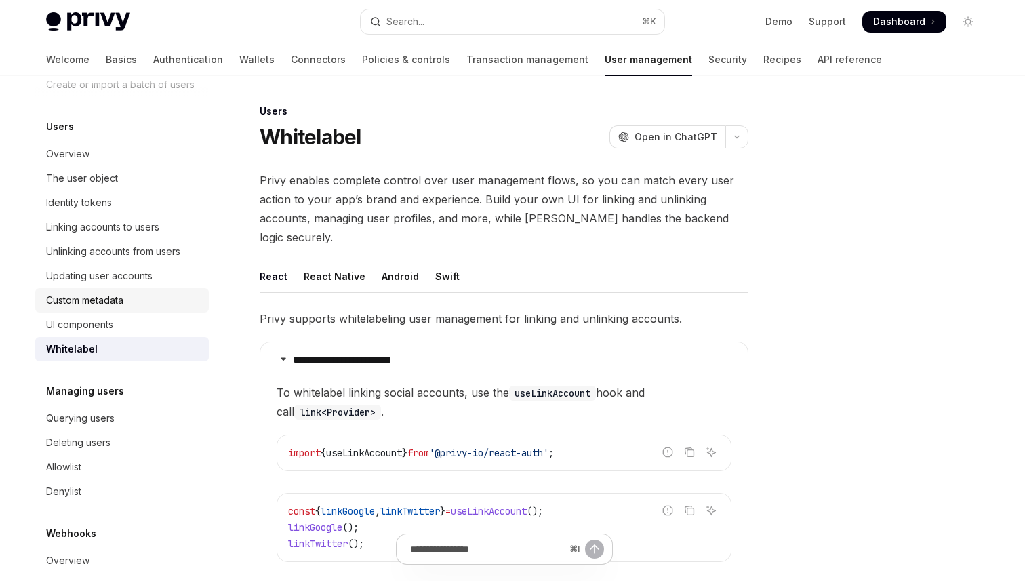
scroll to position [52, 0]
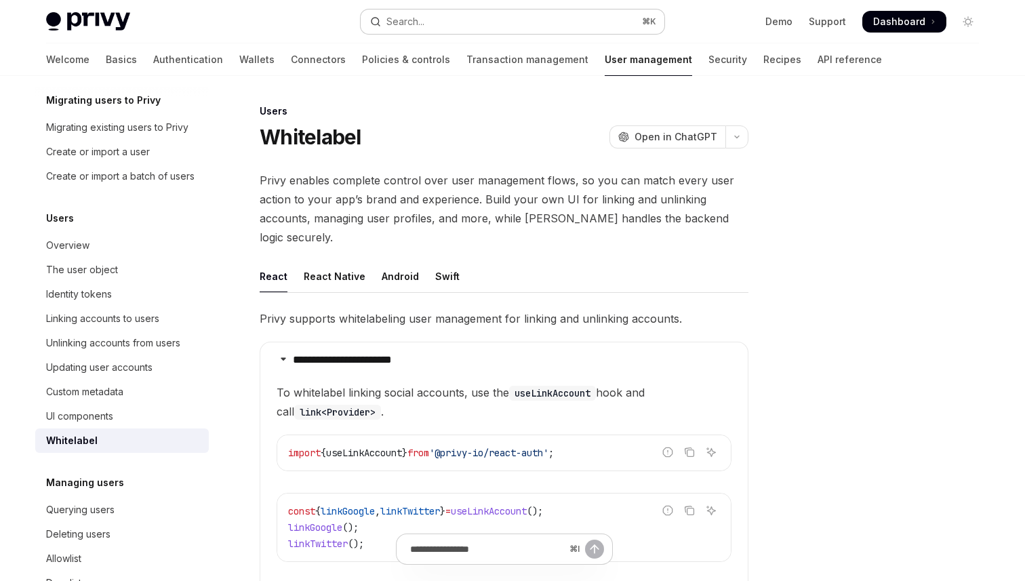
click at [469, 13] on button "Search... ⌘ K" at bounding box center [513, 21] width 304 height 24
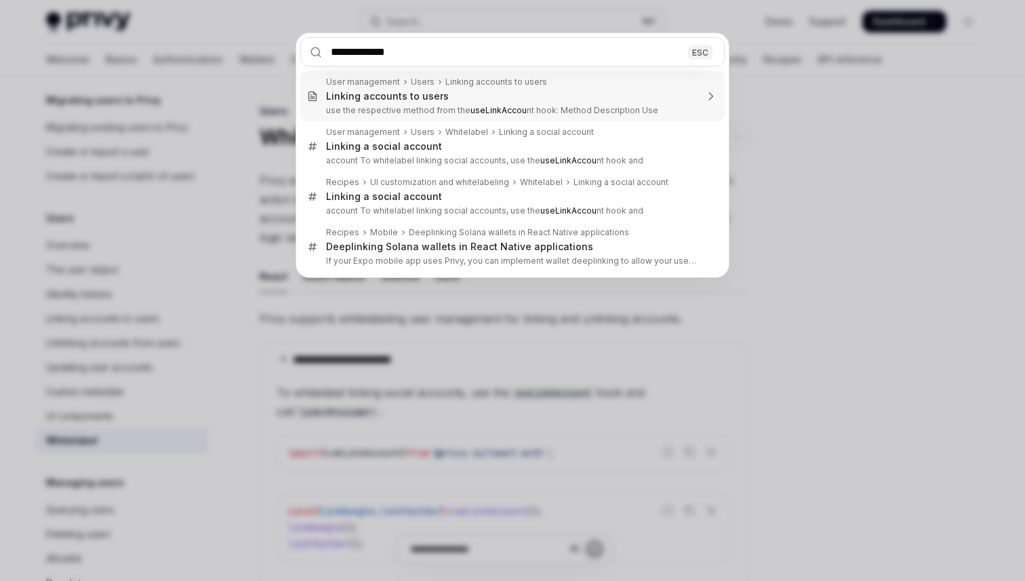
type input "**********"
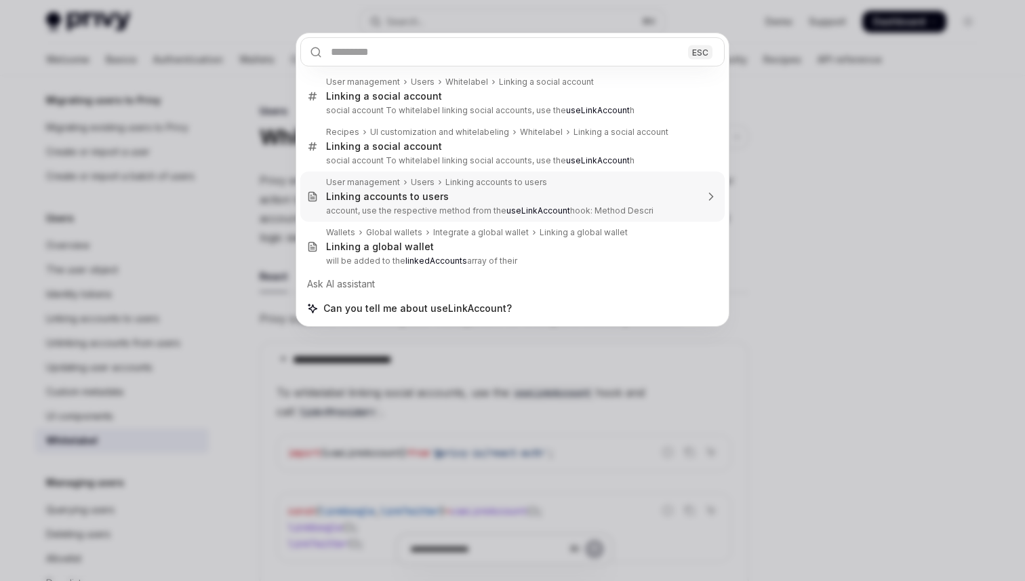
type textarea "*"
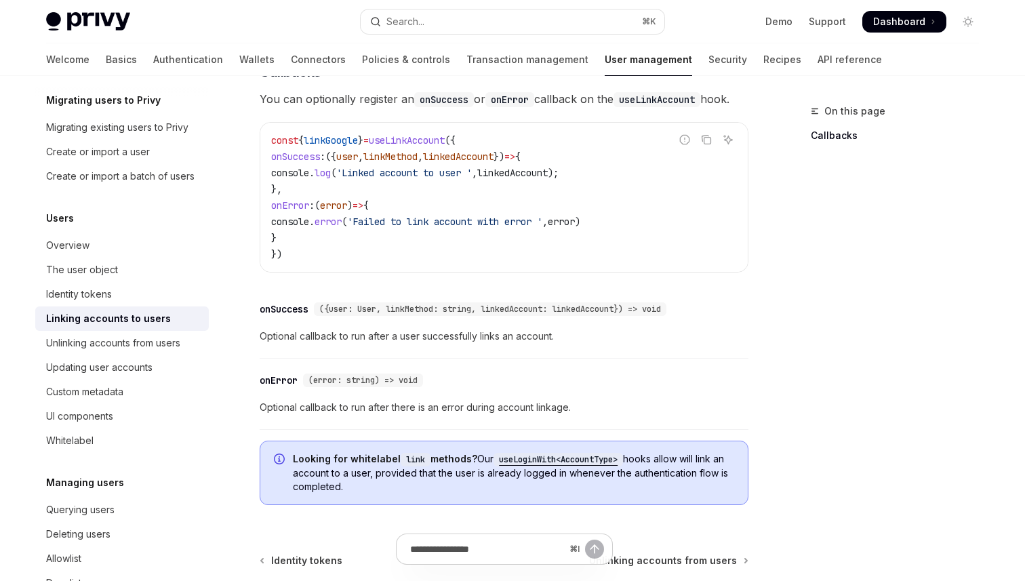
scroll to position [1372, 0]
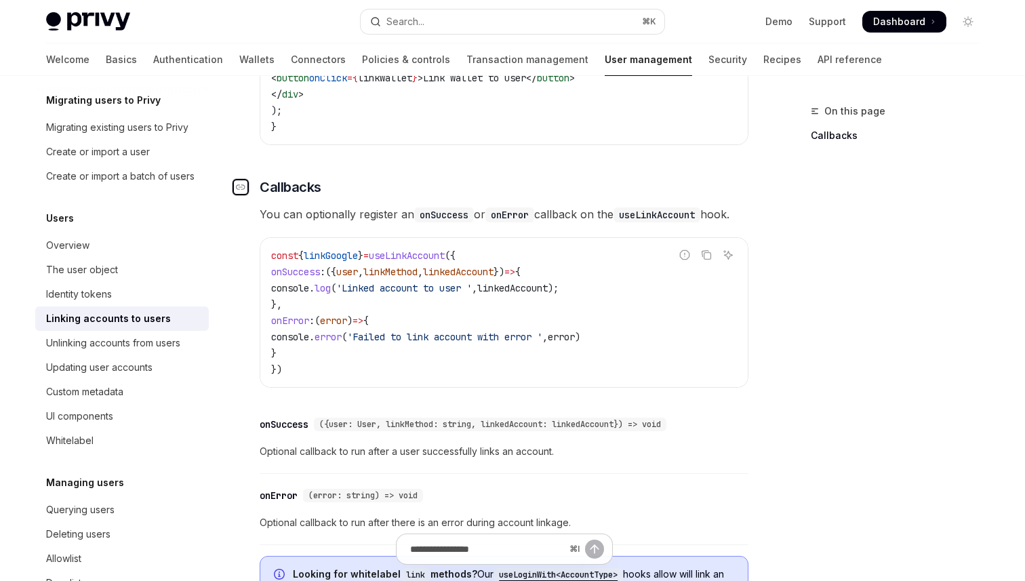
click at [244, 183] on icon "Navigate to header" at bounding box center [240, 187] width 9 height 8
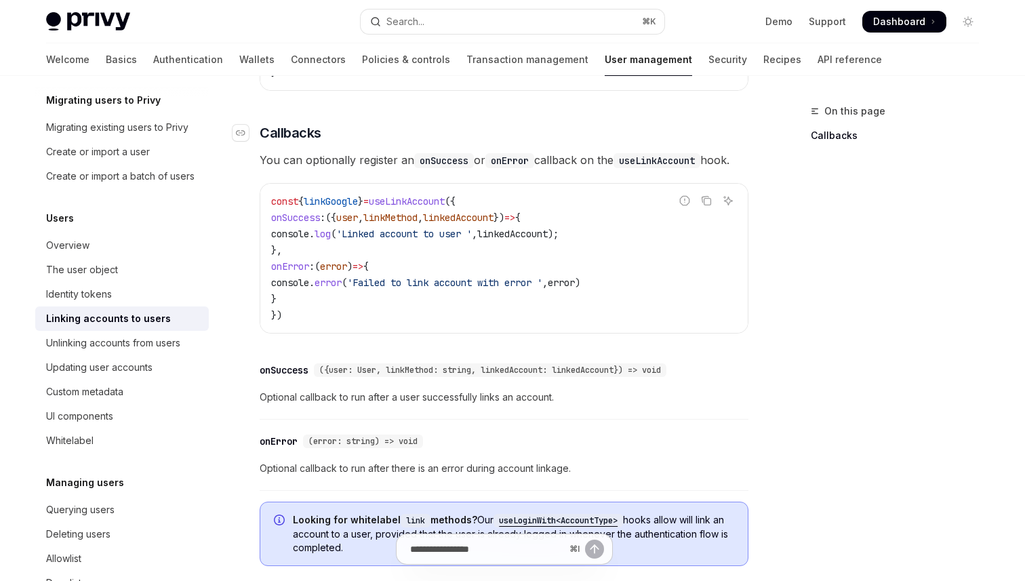
scroll to position [1427, 0]
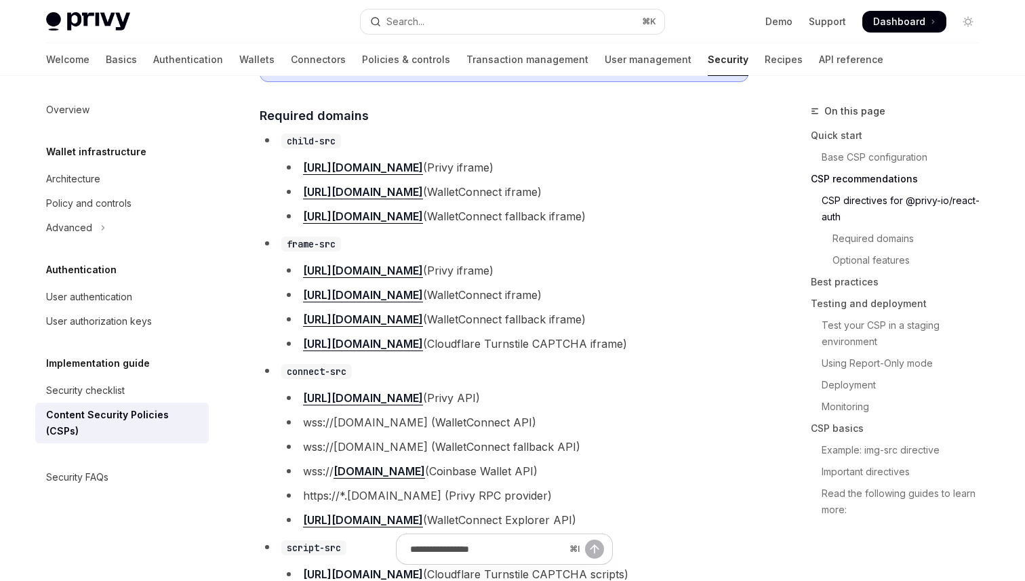
click at [512, 140] on li "child-src [URL][DOMAIN_NAME] (Privy iframe) [URL][DOMAIN_NAME] (WalletConnect i…" at bounding box center [504, 178] width 489 height 95
